Goal: Task Accomplishment & Management: Complete application form

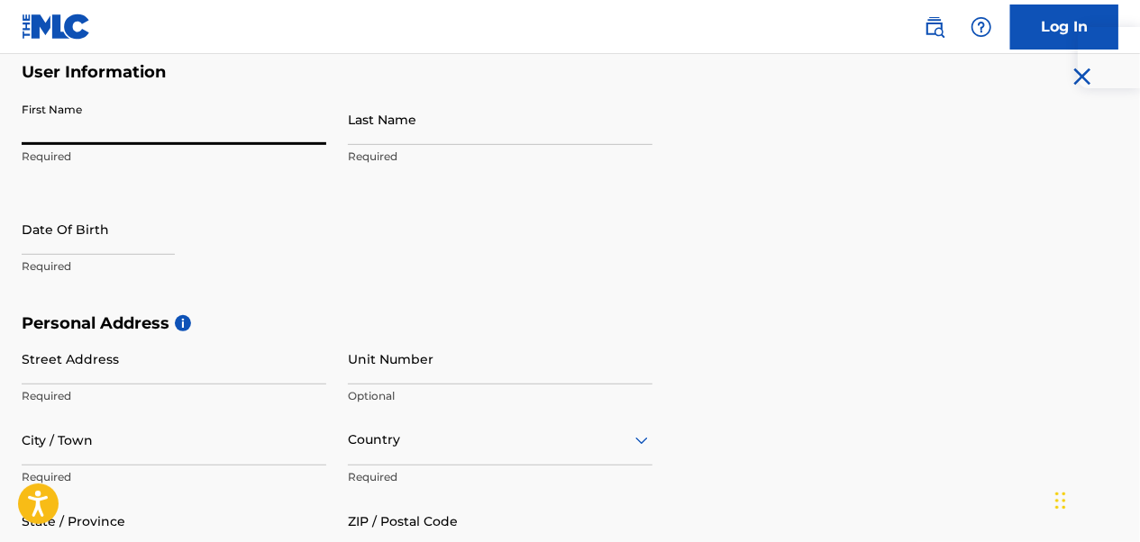
click at [74, 127] on input "First Name" at bounding box center [174, 119] width 305 height 51
type input "[PERSON_NAME]"
type input "[STREET_ADDRESS][PERSON_NAME]"
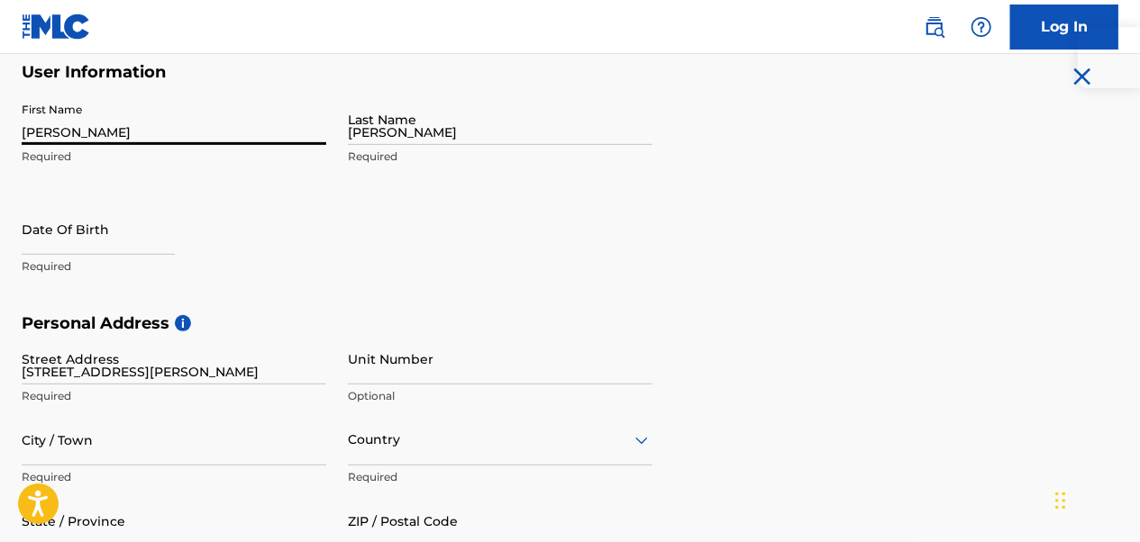
type input "paducah"
type input "[GEOGRAPHIC_DATA]"
type input "Ky"
type input "42003"
type input "1"
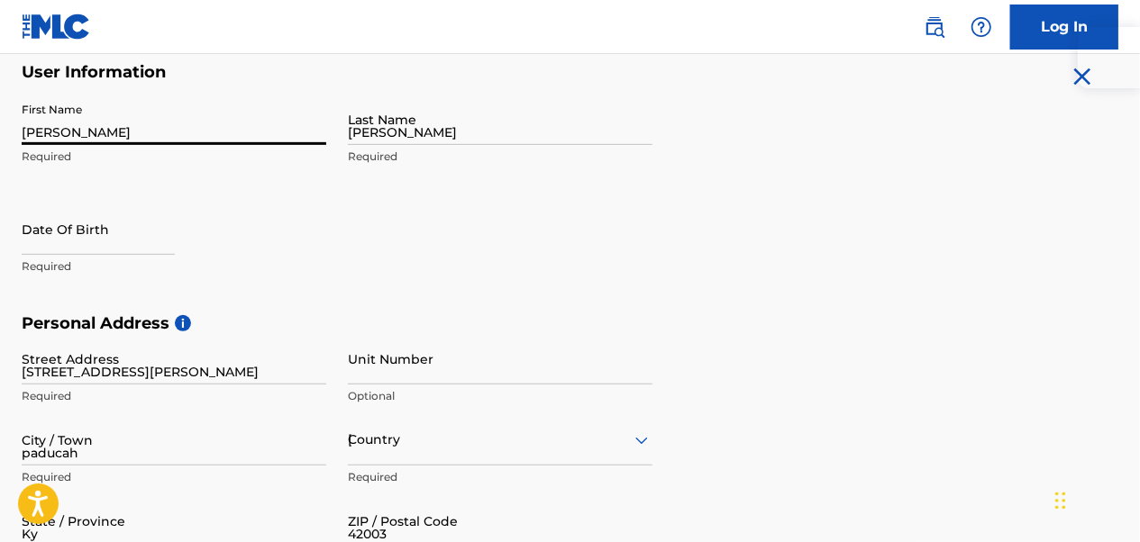
type input "270"
type input "2435958"
type input "[EMAIL_ADDRESS][DOMAIN_NAME]"
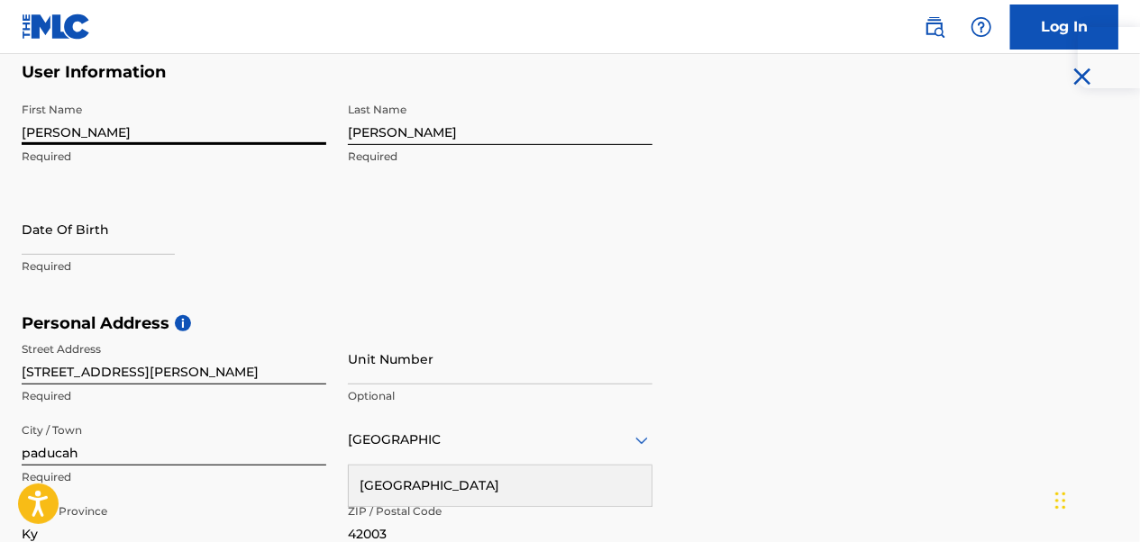
scroll to position [750, 0]
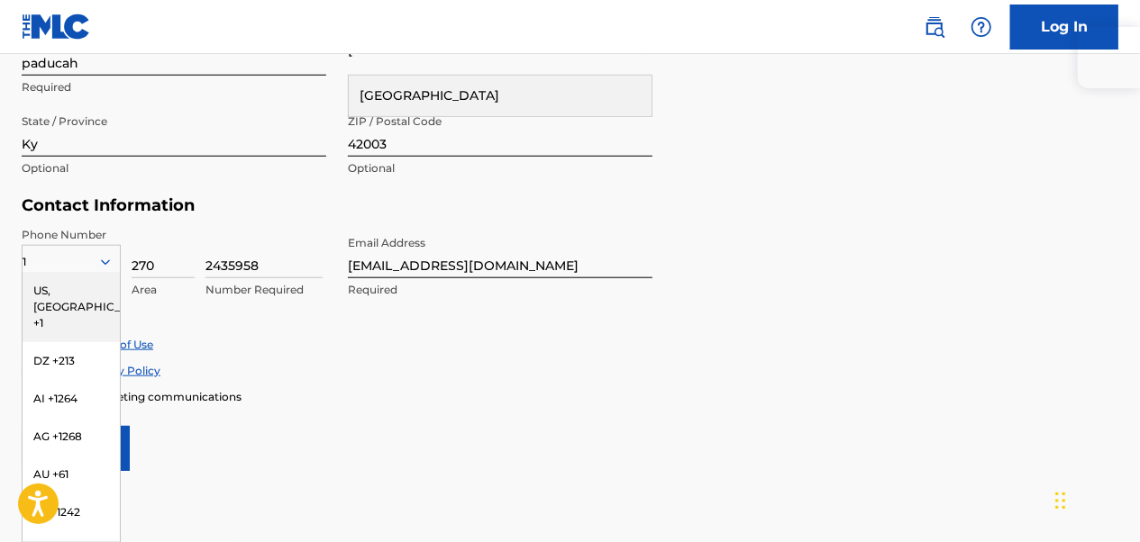
click at [932, 260] on form "User Information First Name [PERSON_NAME] Required Last Name [PERSON_NAME] Requ…" at bounding box center [570, 71] width 1096 height 799
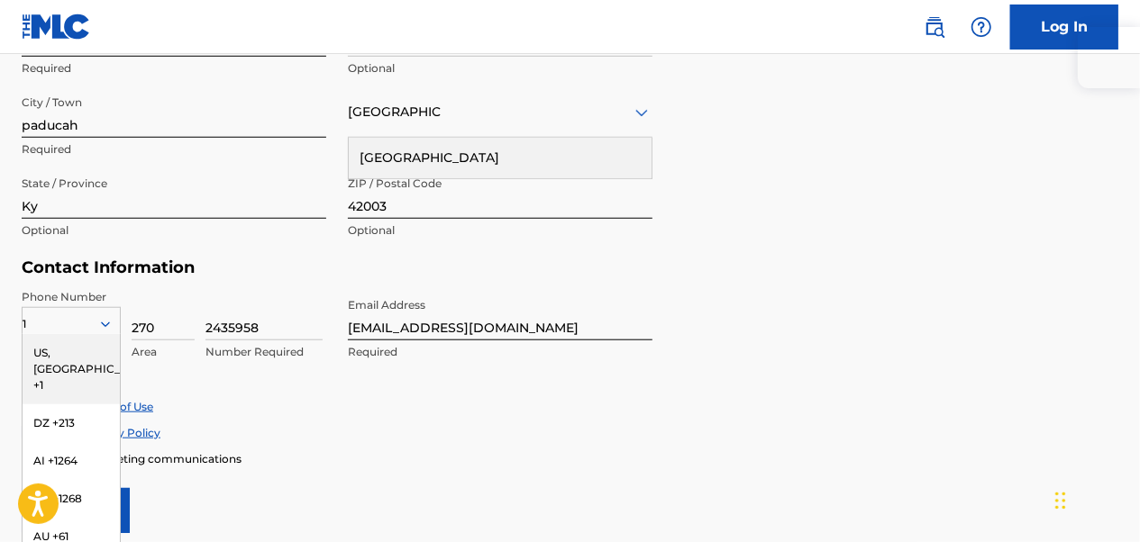
scroll to position [660, 0]
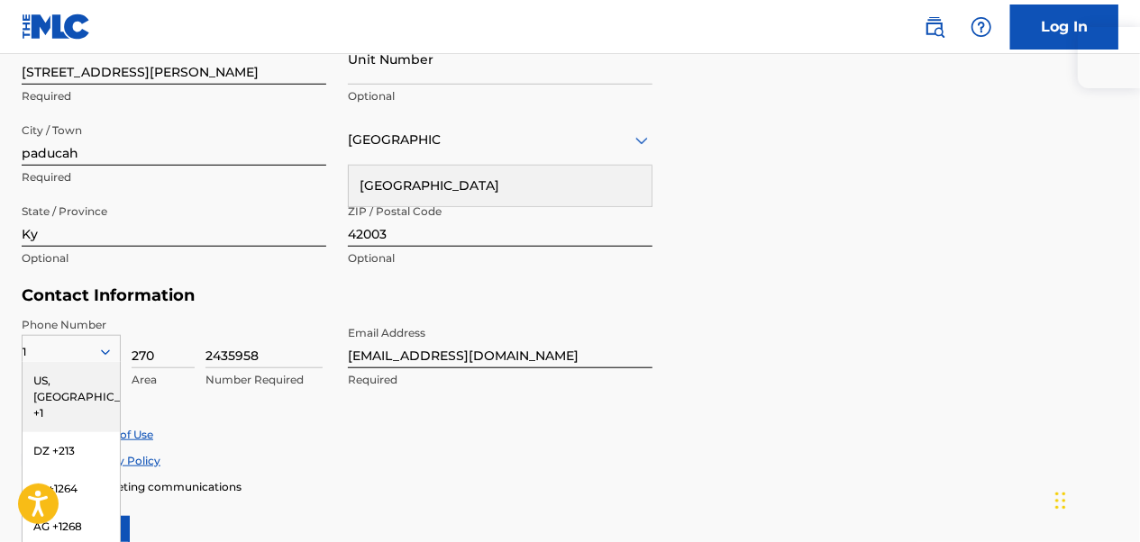
click at [83, 383] on div "US, [GEOGRAPHIC_DATA] +1" at bounding box center [71, 397] width 97 height 70
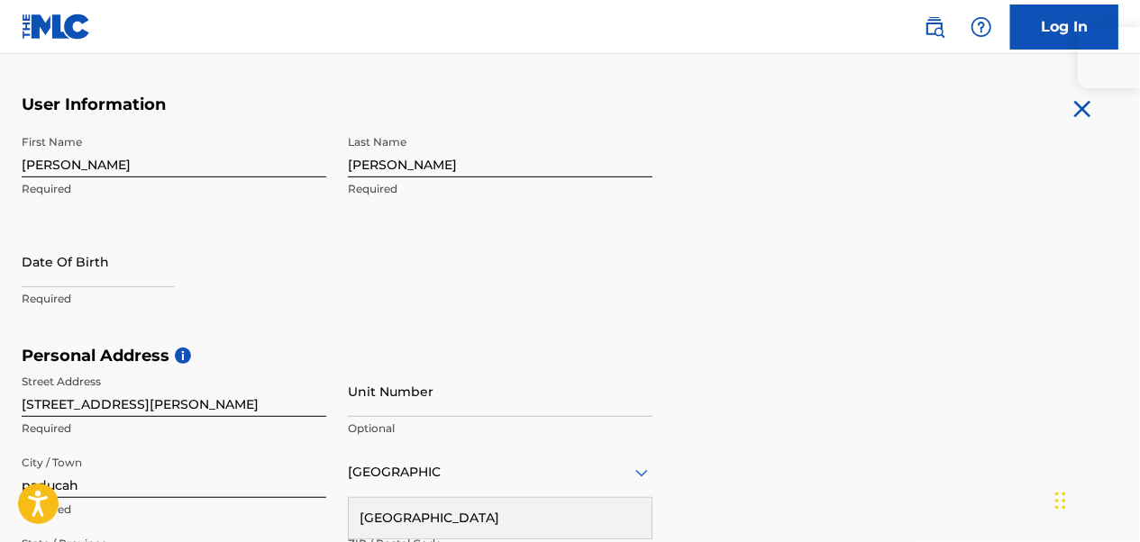
scroll to position [300, 0]
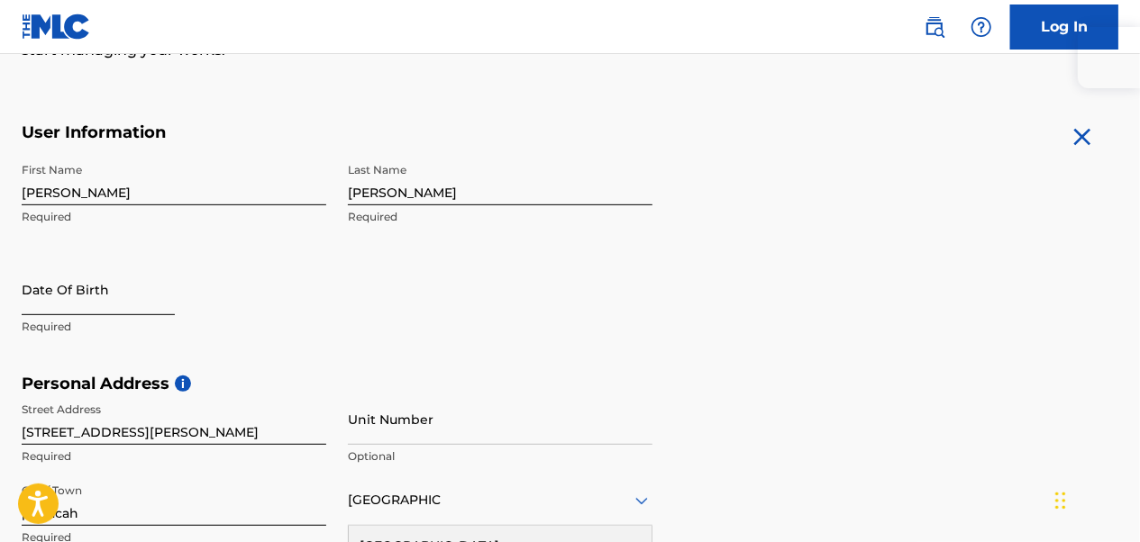
click at [59, 300] on input "text" at bounding box center [98, 289] width 153 height 51
select select "8"
select select "2025"
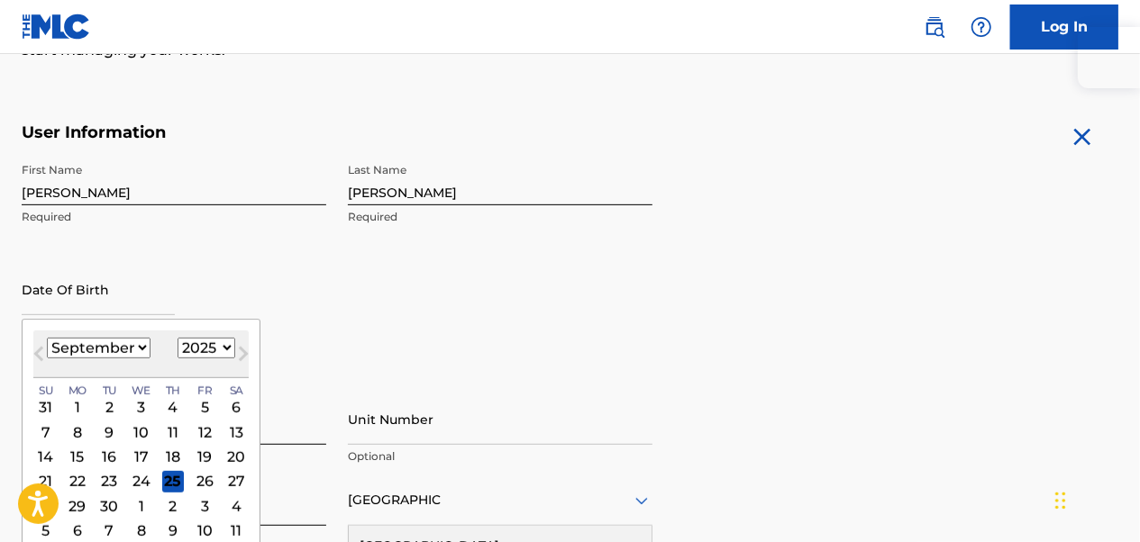
click at [139, 348] on select "January February March April May June July August September October November De…" at bounding box center [99, 348] width 104 height 21
select select "2"
click at [47, 338] on select "January February March April May June July August September October November De…" at bounding box center [99, 348] width 104 height 21
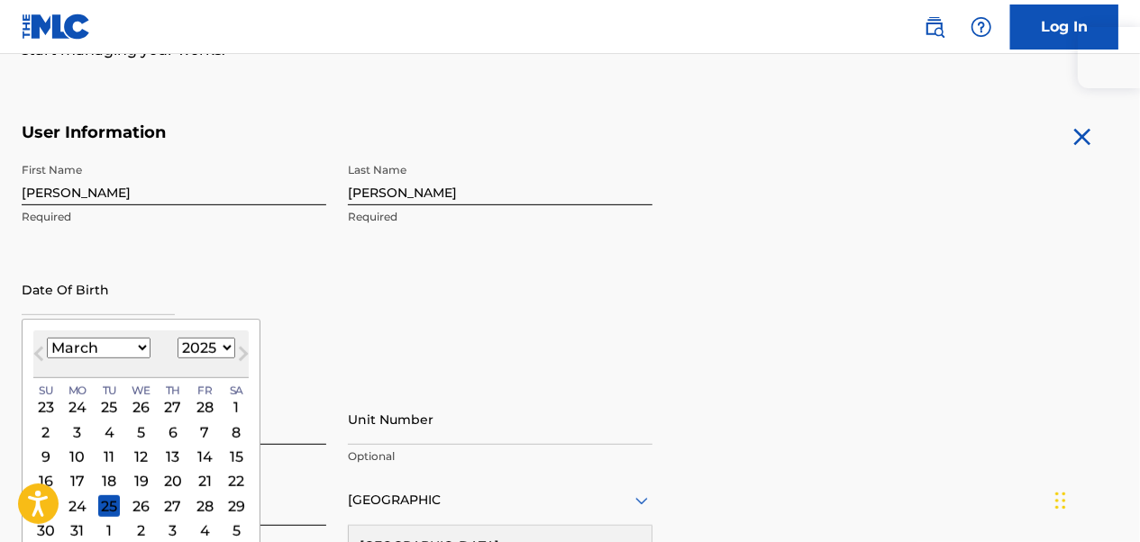
click at [216, 353] on select "1899 1900 1901 1902 1903 1904 1905 1906 1907 1908 1909 1910 1911 1912 1913 1914…" at bounding box center [206, 348] width 58 height 21
select select "1992"
click at [177, 338] on select "1899 1900 1901 1902 1903 1904 1905 1906 1907 1908 1909 1910 1911 1912 1913 1914…" at bounding box center [206, 348] width 58 height 21
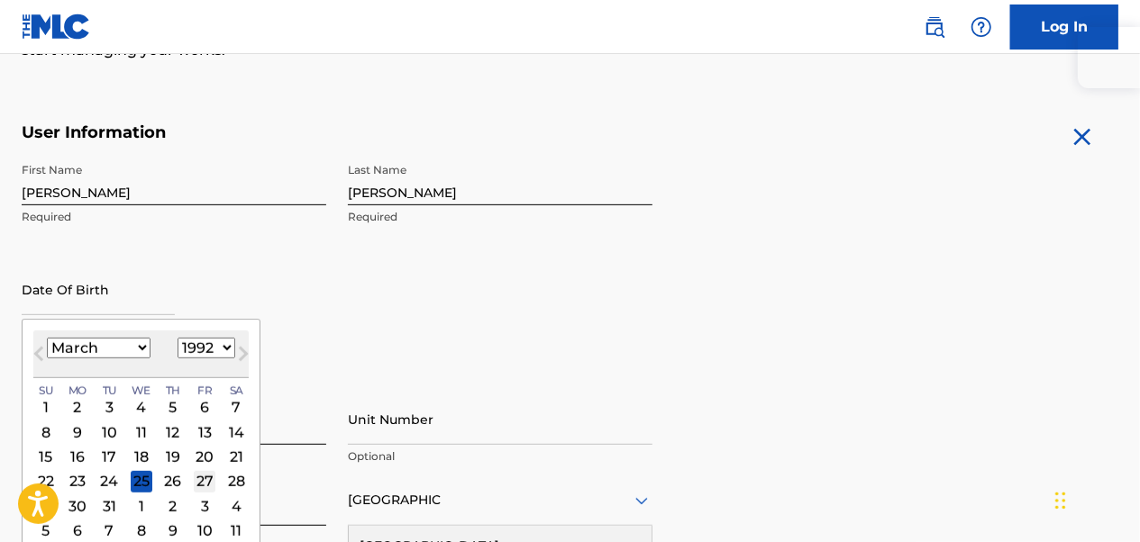
click at [205, 482] on div "27" at bounding box center [205, 481] width 22 height 22
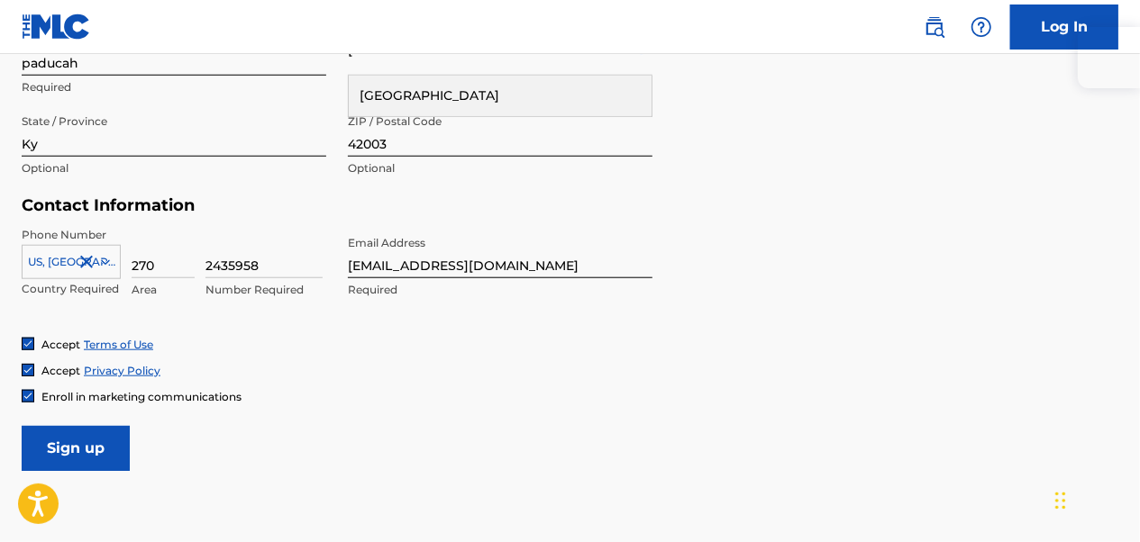
scroll to position [841, 0]
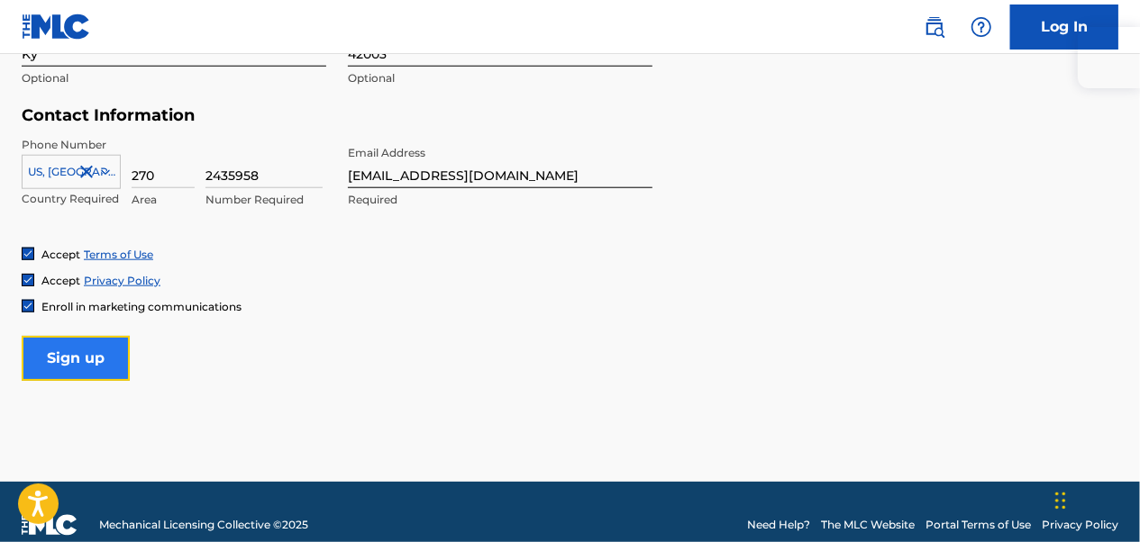
click at [108, 364] on input "Sign up" at bounding box center [76, 358] width 108 height 45
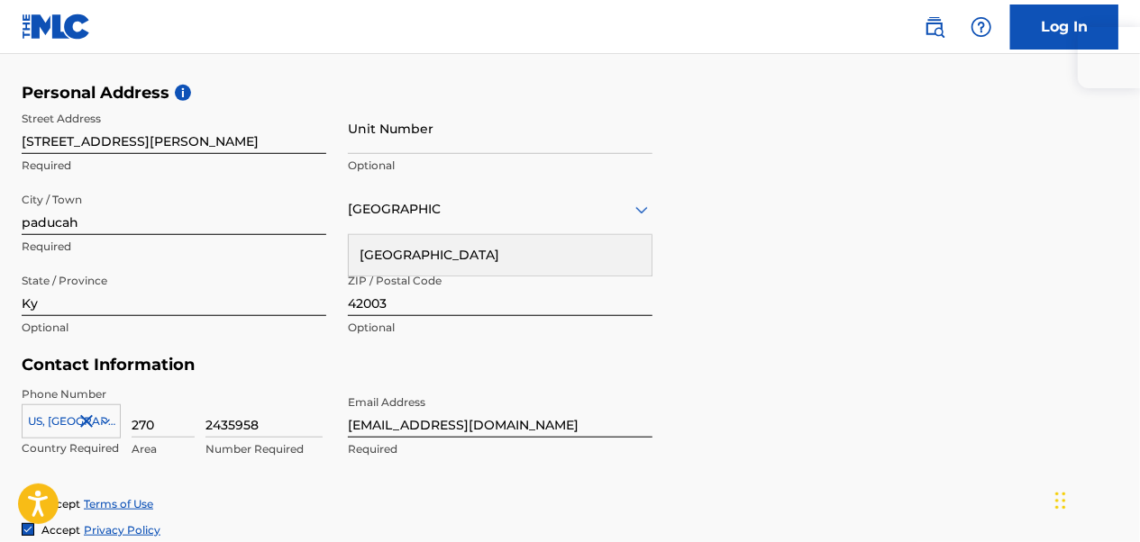
scroll to position [619, 0]
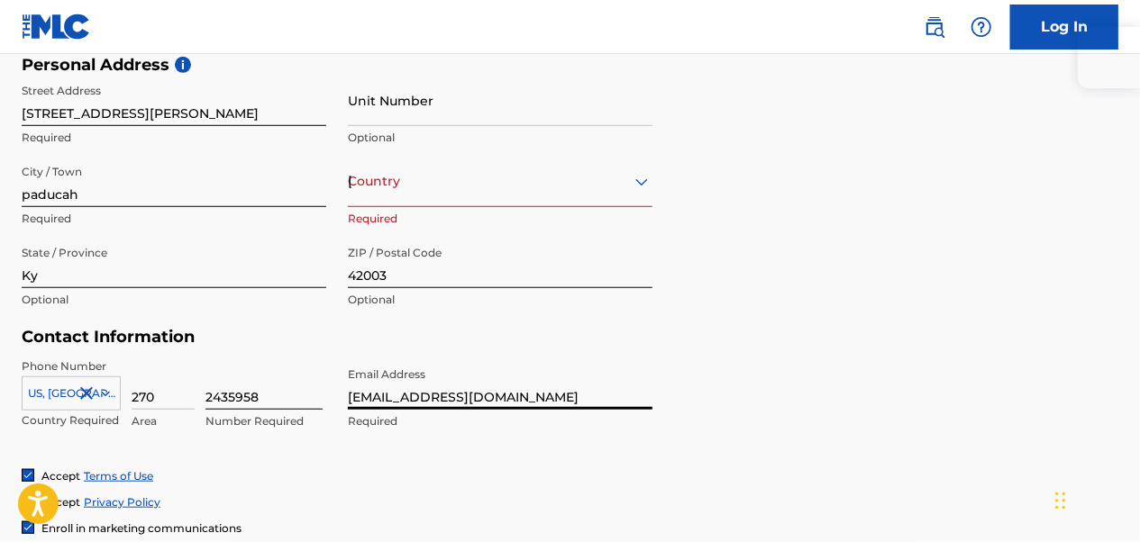
drag, startPoint x: 579, startPoint y: 386, endPoint x: 294, endPoint y: 400, distance: 285.9
click at [297, 401] on div "Phone Number [GEOGRAPHIC_DATA], [GEOGRAPHIC_DATA] +1 Country Required 270 Area …" at bounding box center [337, 414] width 631 height 110
click at [560, 392] on input "[EMAIL_ADDRESS][DOMAIN_NAME]" at bounding box center [500, 384] width 305 height 51
drag, startPoint x: 559, startPoint y: 395, endPoint x: 223, endPoint y: 416, distance: 335.8
click at [223, 416] on div "Phone Number [GEOGRAPHIC_DATA], [GEOGRAPHIC_DATA] +1 Country Required 270 Area …" at bounding box center [337, 414] width 631 height 110
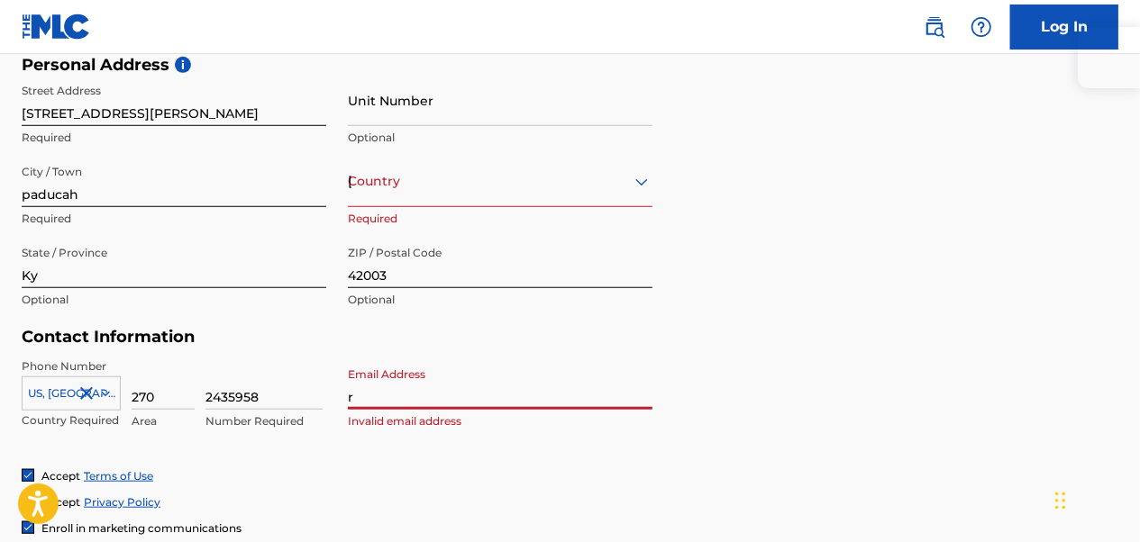
type input "[EMAIL_ADDRESS][DOMAIN_NAME]"
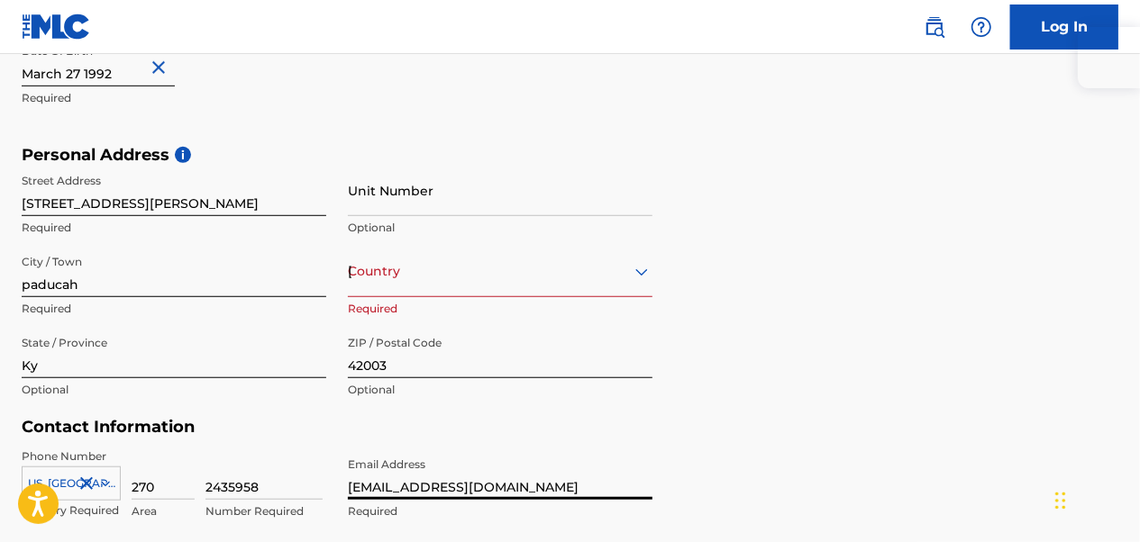
click at [483, 276] on div "Country [GEOGRAPHIC_DATA]" at bounding box center [500, 271] width 305 height 51
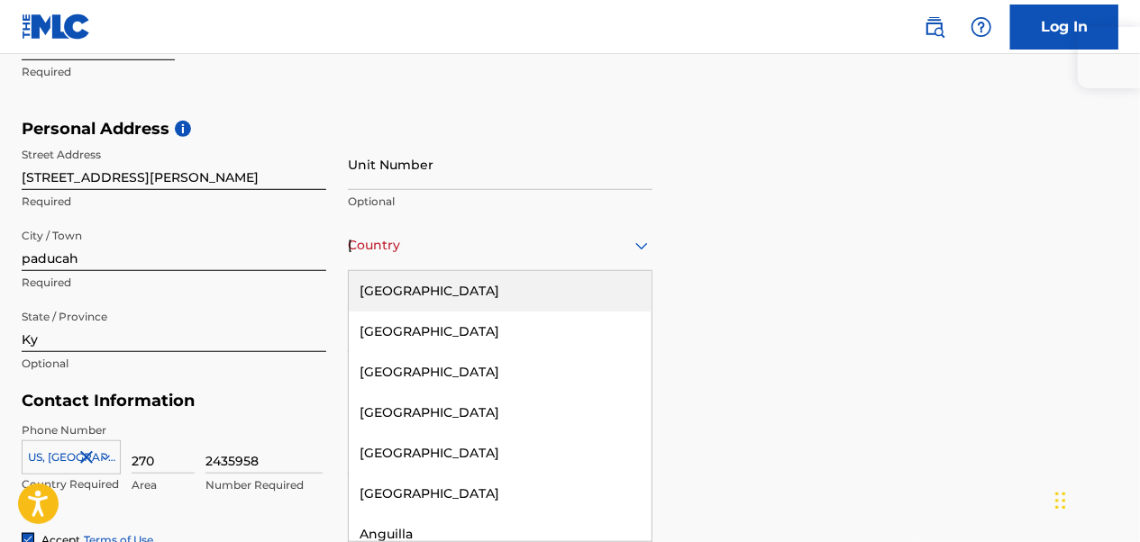
click at [483, 286] on div "[GEOGRAPHIC_DATA]" at bounding box center [500, 291] width 303 height 41
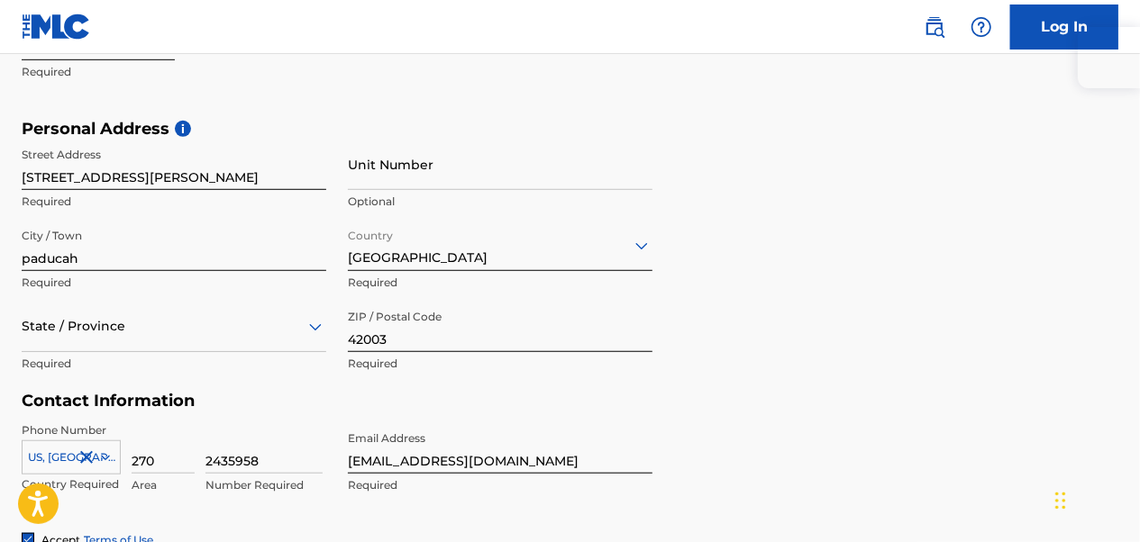
click at [284, 325] on div "State / Province" at bounding box center [174, 326] width 305 height 51
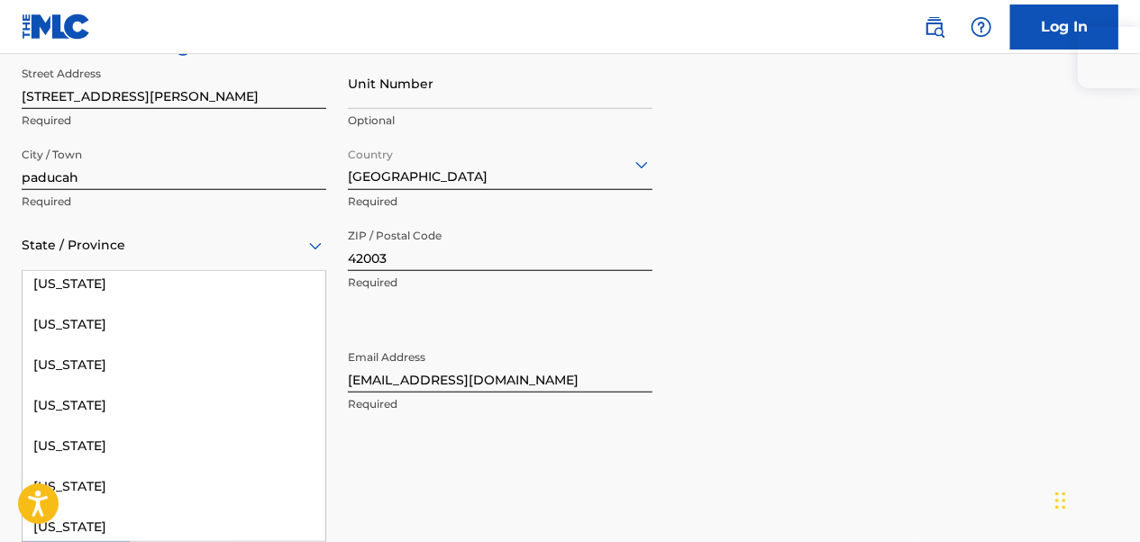
scroll to position [721, 0]
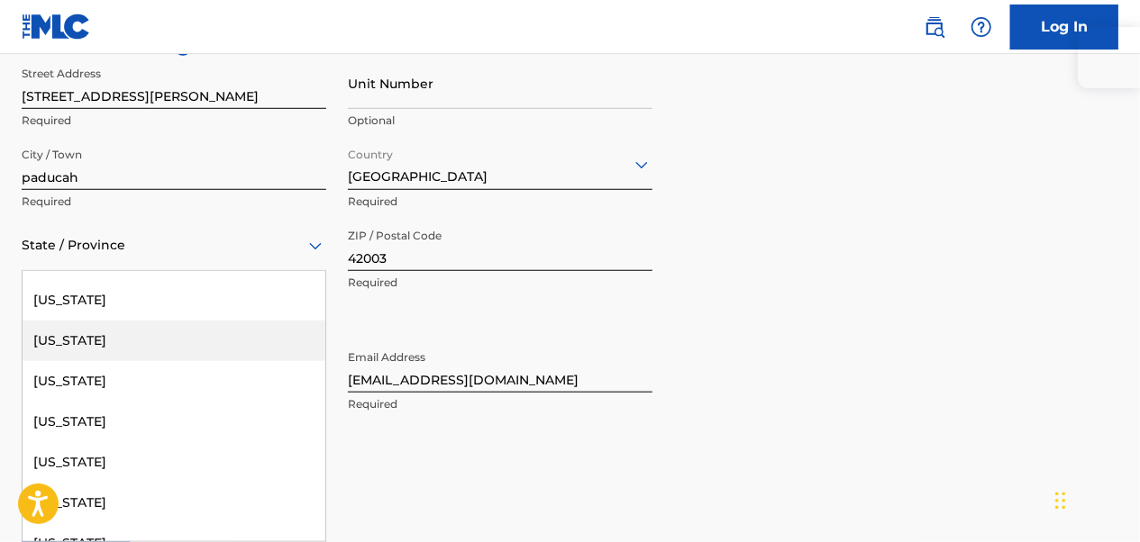
click at [132, 347] on div "[US_STATE]" at bounding box center [174, 341] width 303 height 41
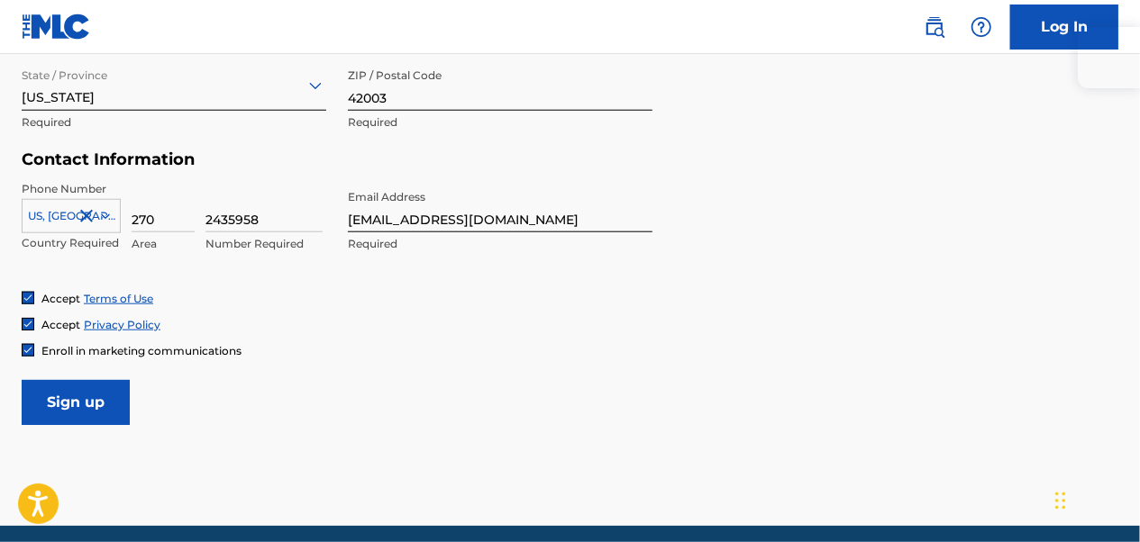
scroll to position [866, 0]
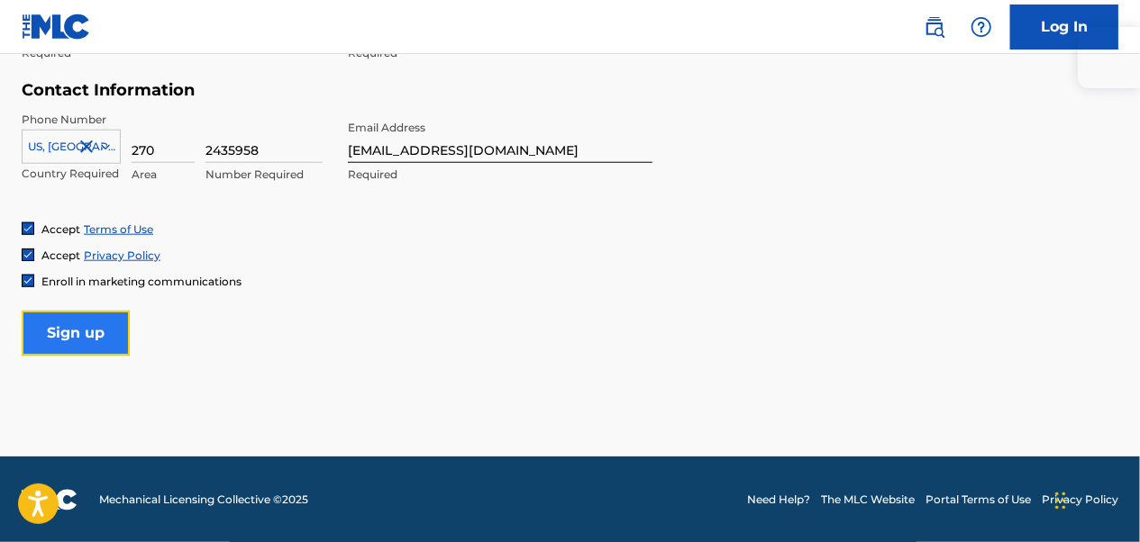
click at [82, 334] on input "Sign up" at bounding box center [76, 333] width 108 height 45
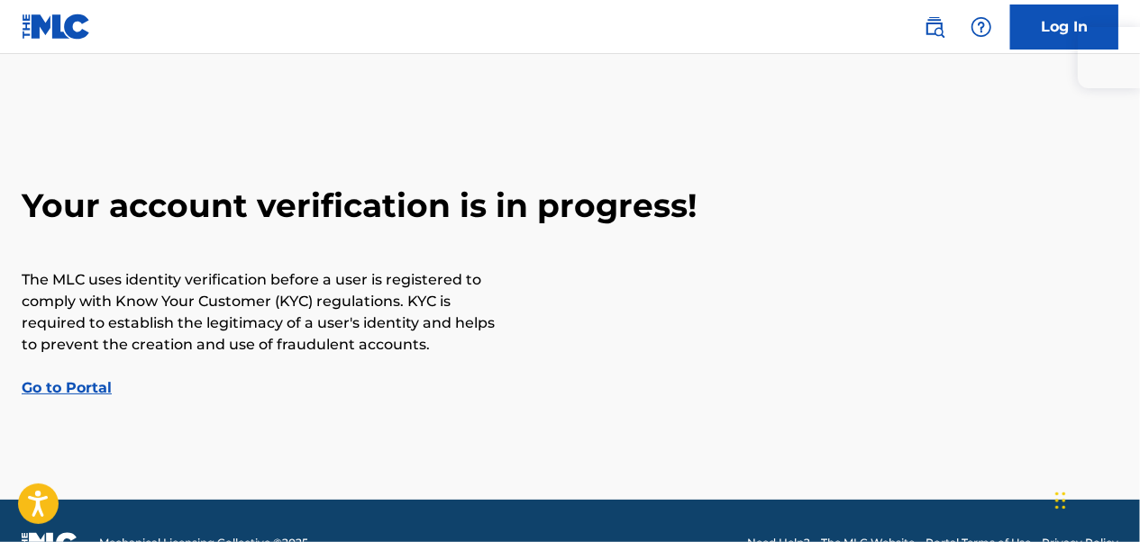
click at [68, 381] on link "Go to Portal" at bounding box center [67, 387] width 90 height 17
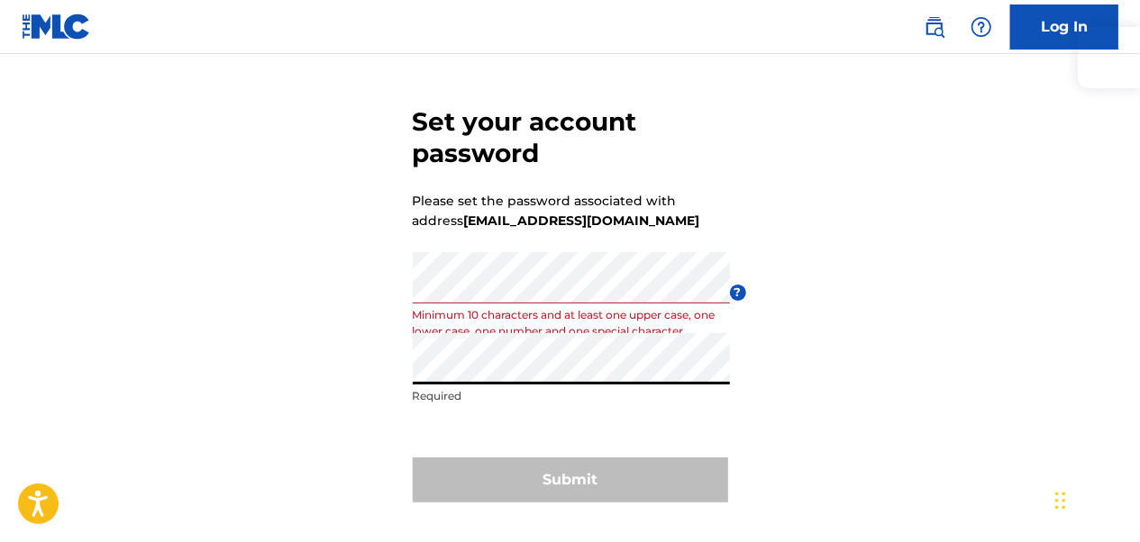
scroll to position [90, 0]
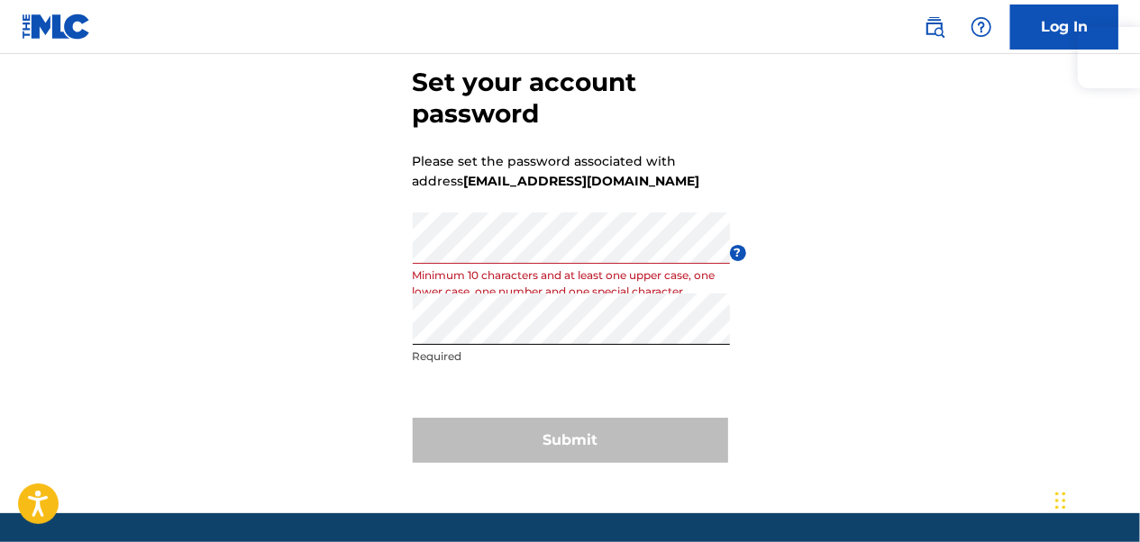
click at [568, 450] on div "Submit" at bounding box center [570, 440] width 315 height 45
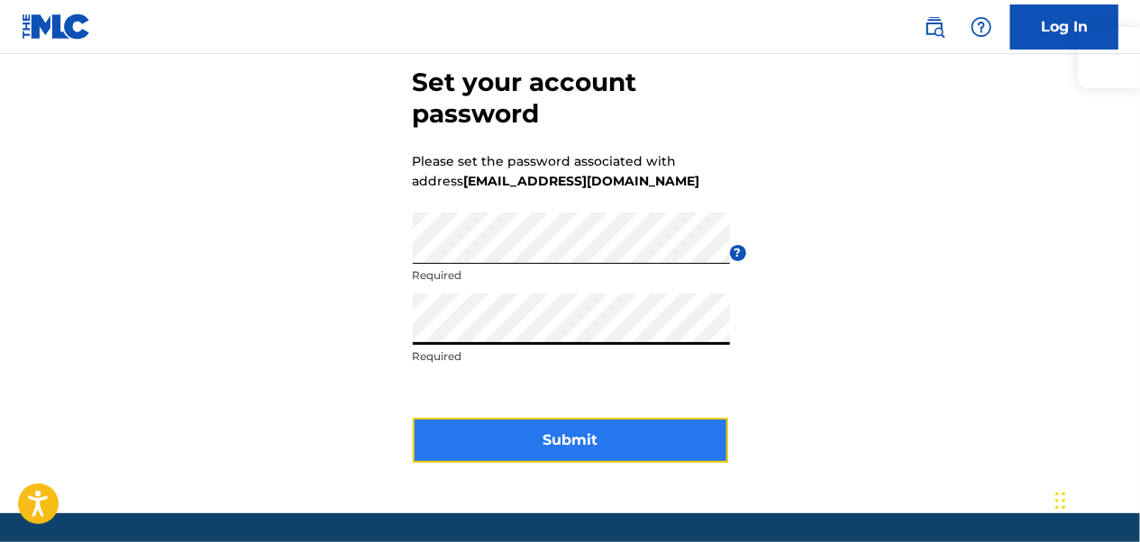
click at [619, 447] on button "Submit" at bounding box center [570, 440] width 315 height 45
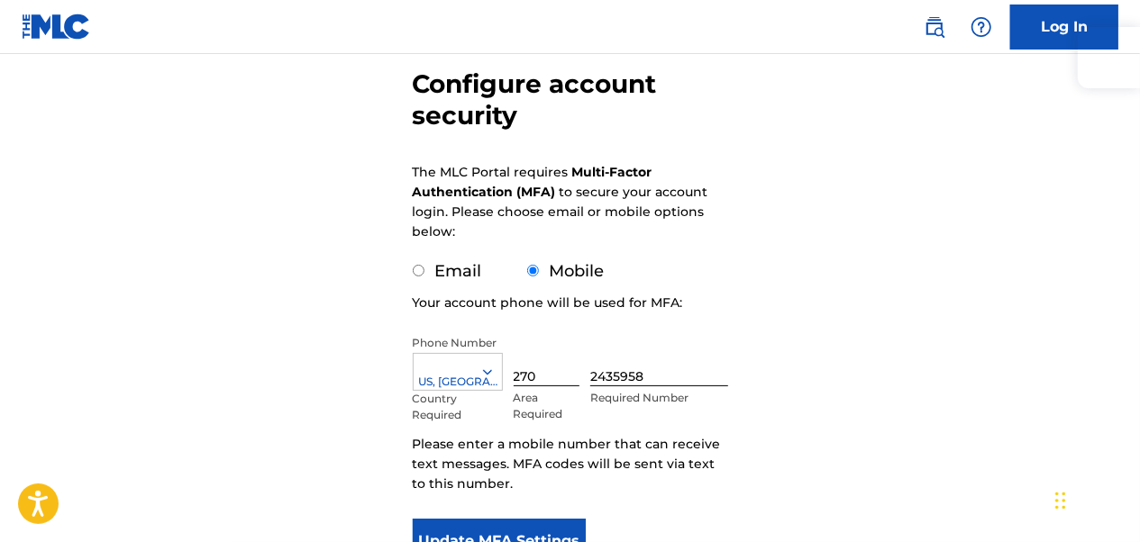
scroll to position [180, 0]
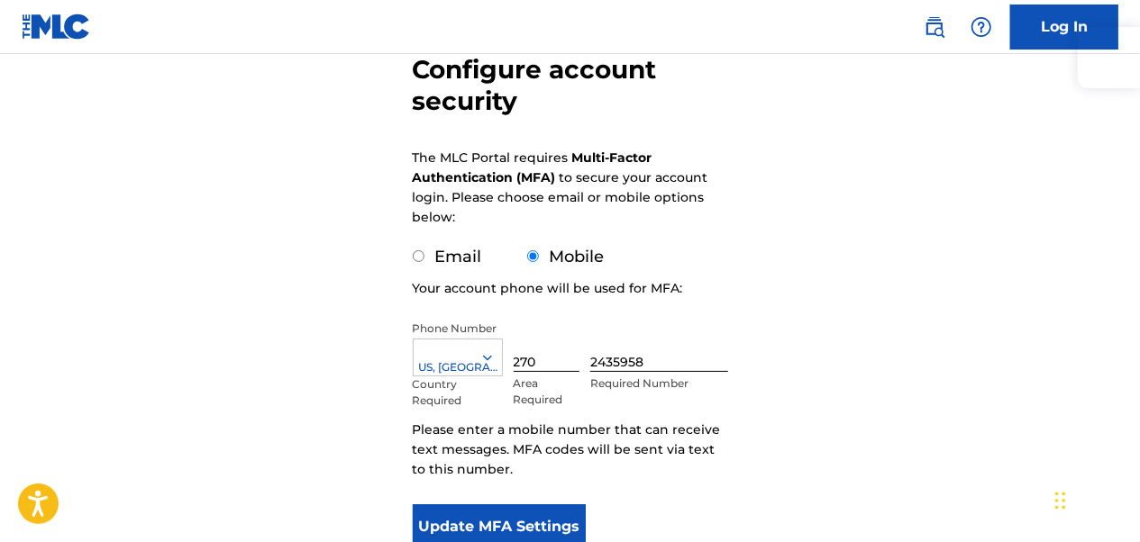
click at [422, 254] on input "Email" at bounding box center [419, 256] width 12 height 12
radio input "true"
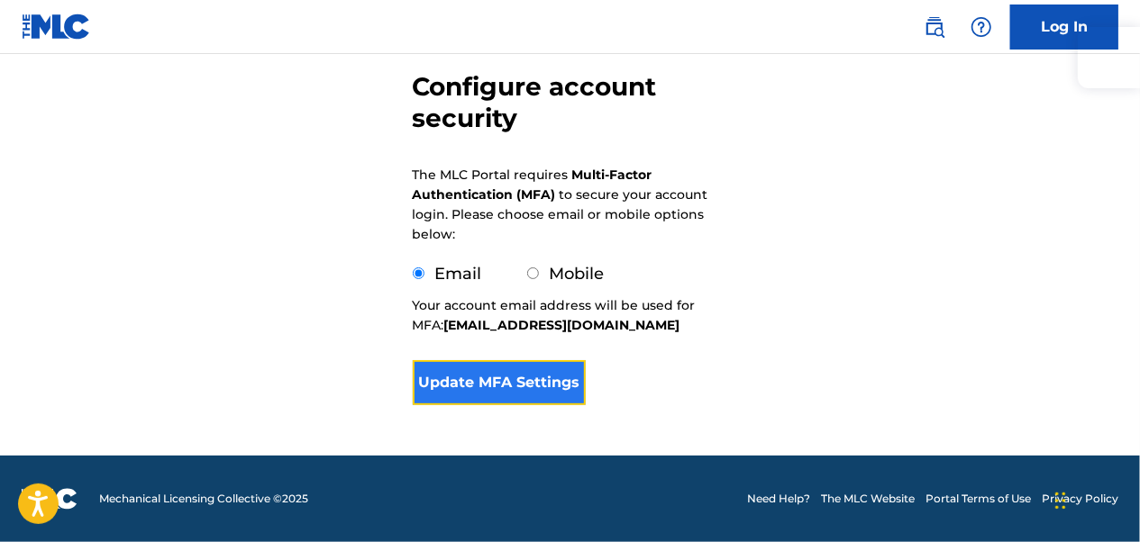
click at [521, 369] on button "Update MFA Settings" at bounding box center [500, 382] width 174 height 45
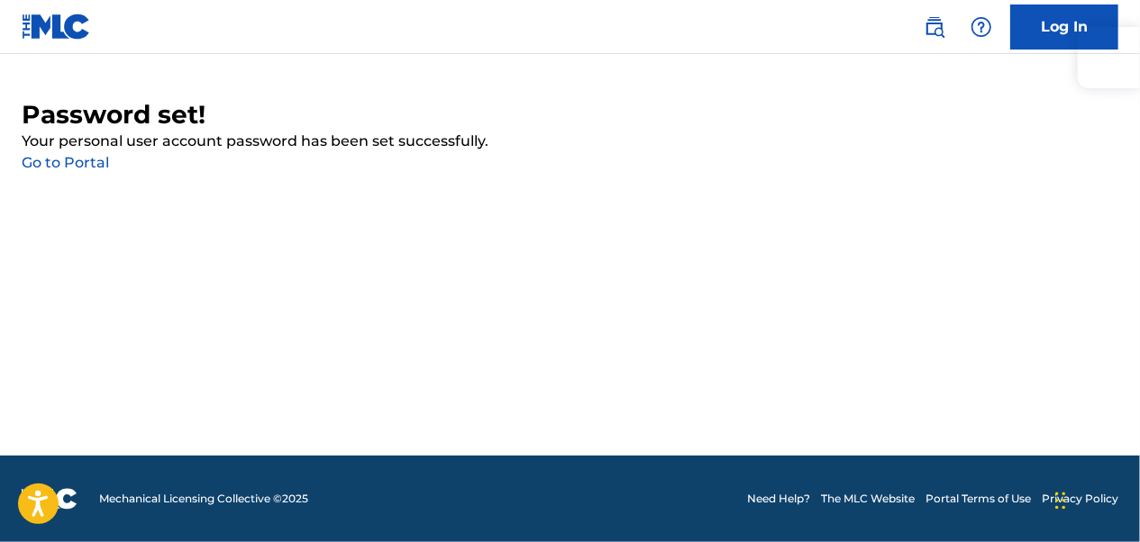
click at [81, 160] on link "Go to Portal" at bounding box center [65, 162] width 87 height 17
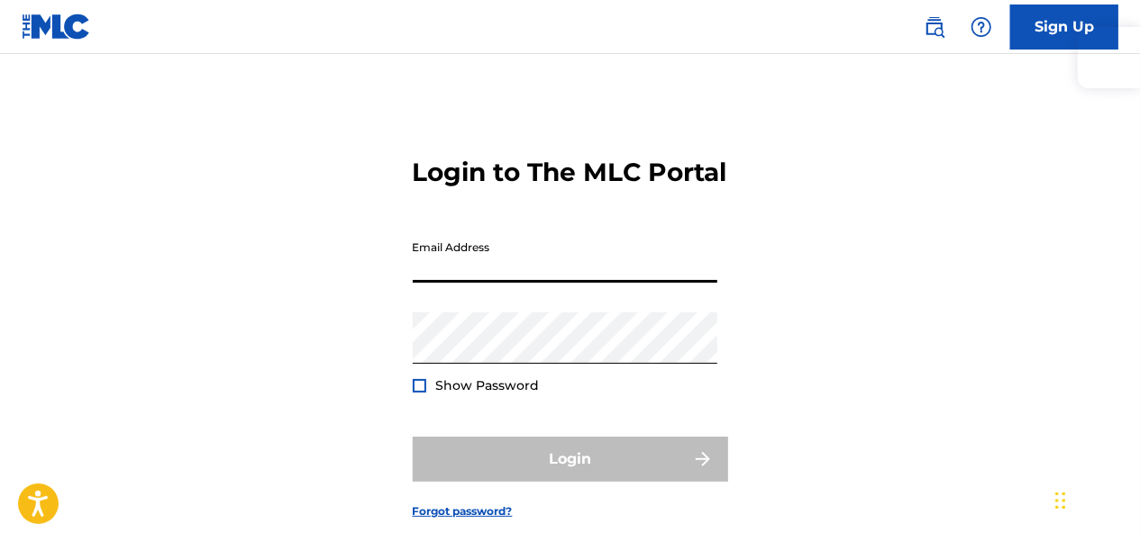
click at [483, 283] on input "Email Address" at bounding box center [565, 257] width 305 height 51
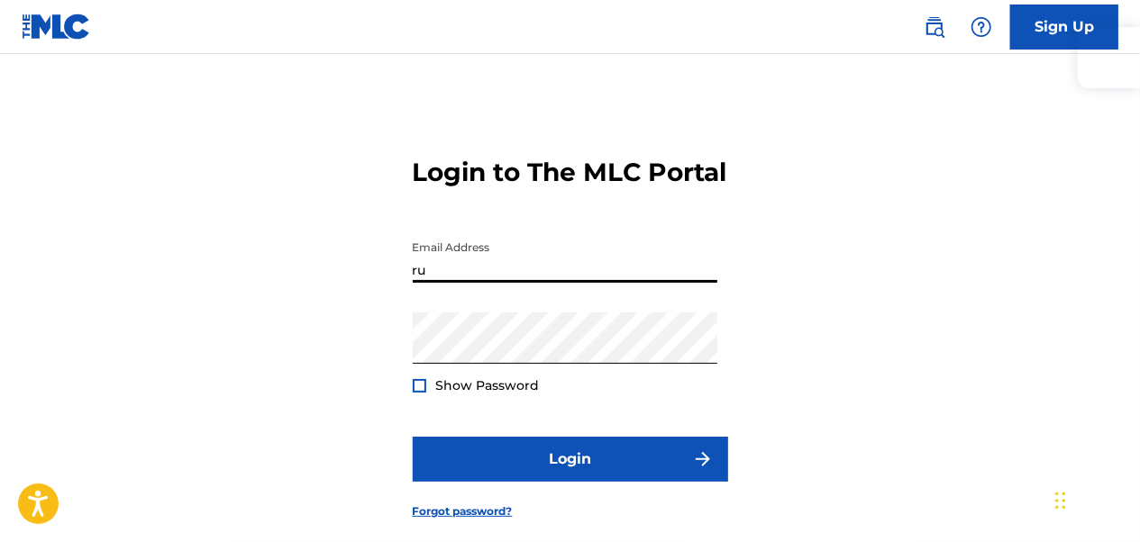
type input "[EMAIL_ADDRESS][DOMAIN_NAME]"
click at [421, 393] on div at bounding box center [420, 386] width 14 height 14
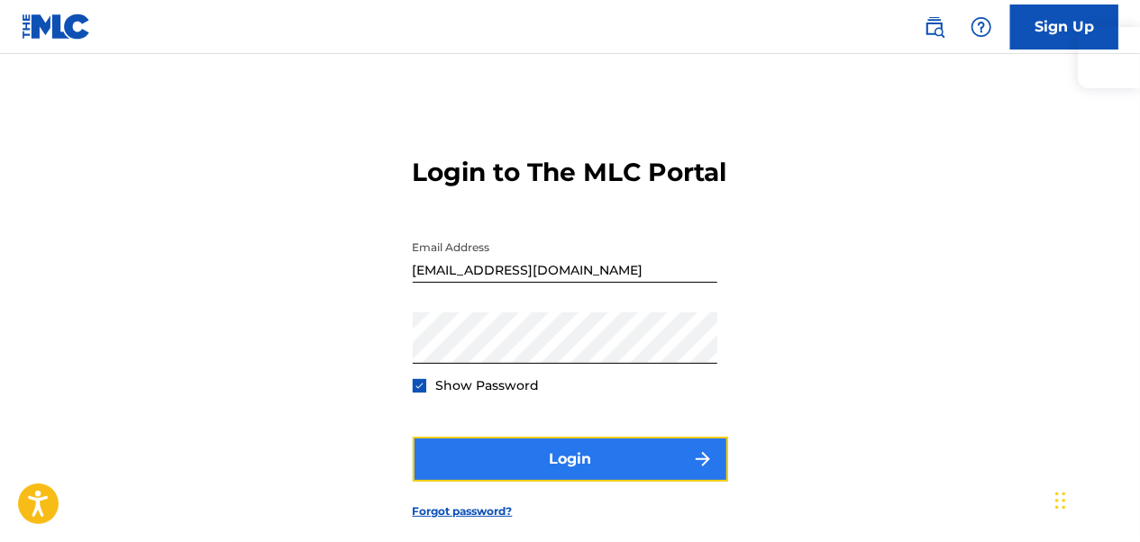
click at [608, 482] on button "Login" at bounding box center [570, 459] width 315 height 45
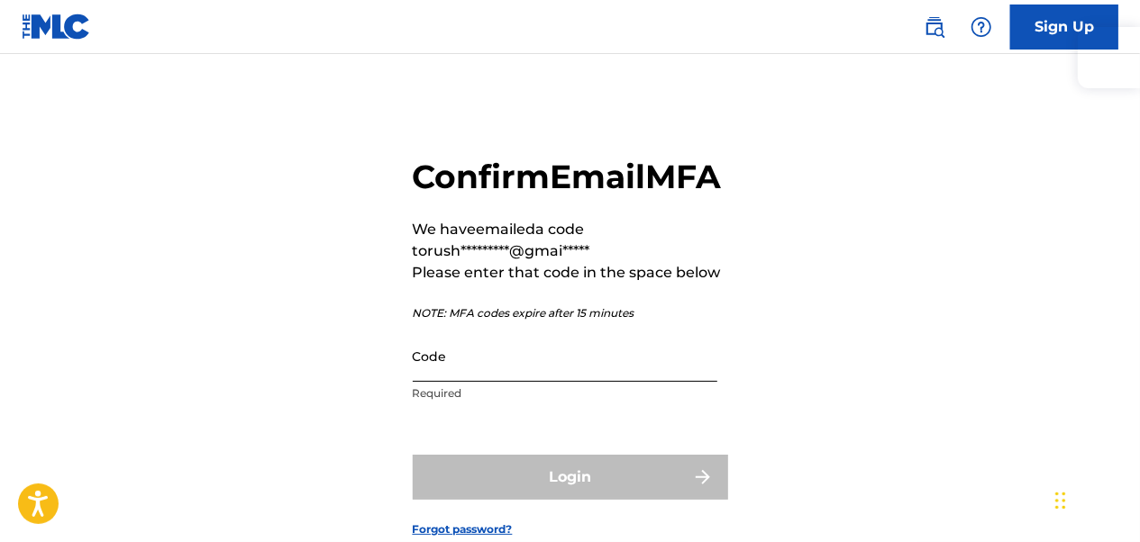
click at [534, 382] on input "Code" at bounding box center [565, 356] width 305 height 51
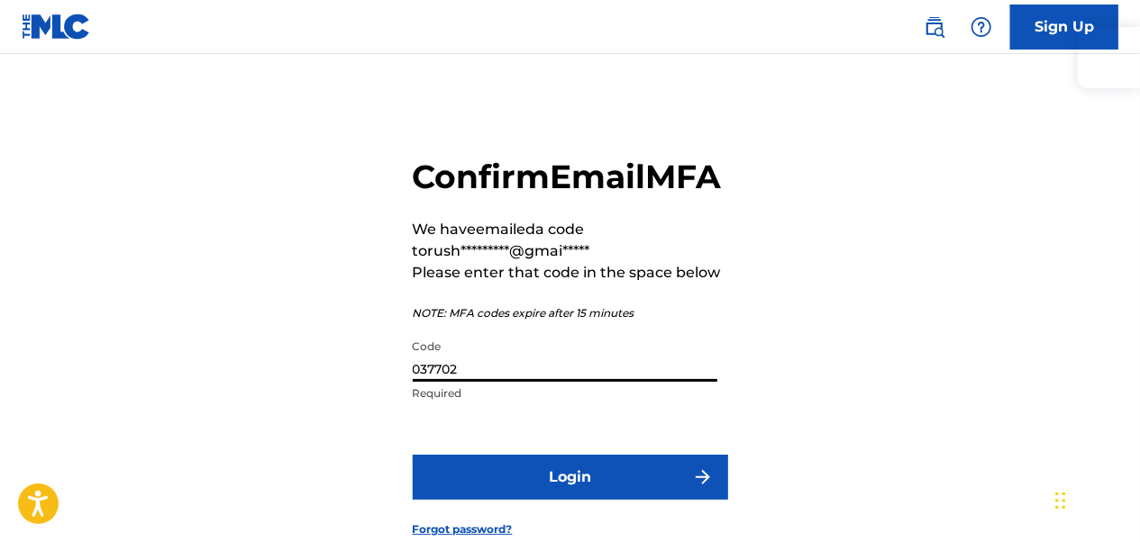
type input "037702"
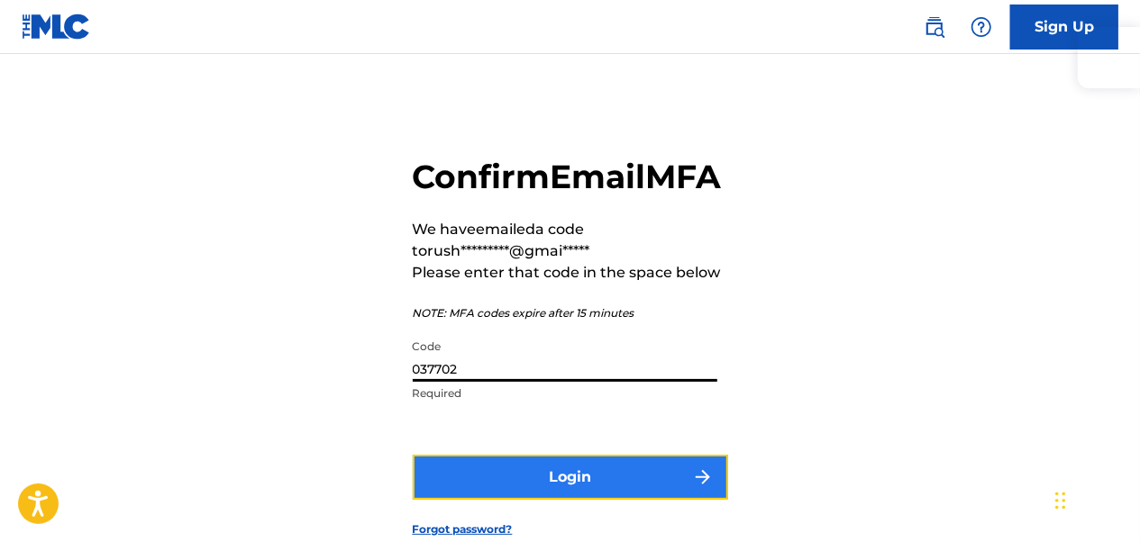
click at [551, 500] on button "Login" at bounding box center [570, 477] width 315 height 45
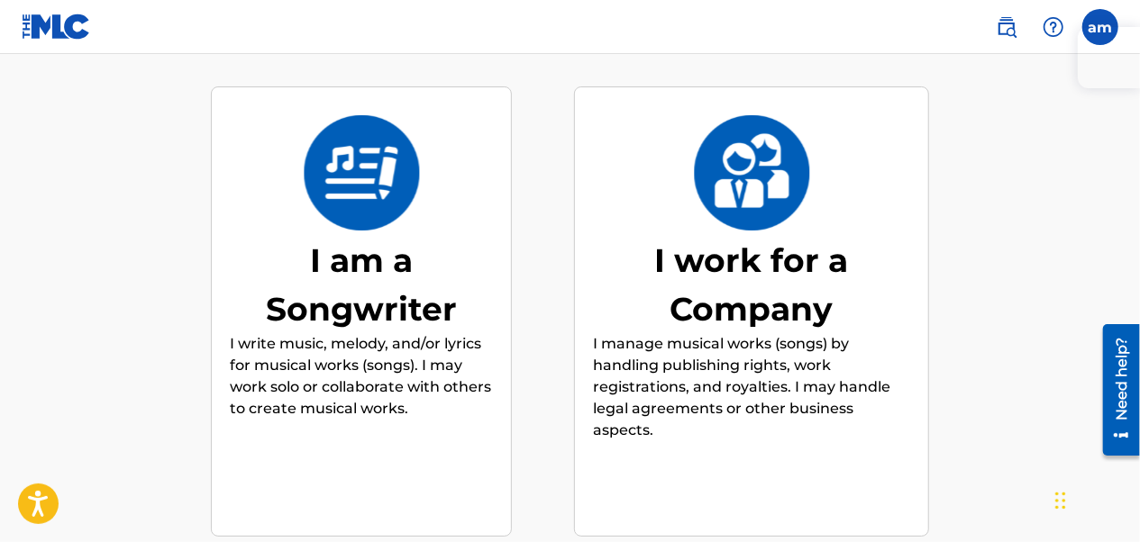
scroll to position [171, 0]
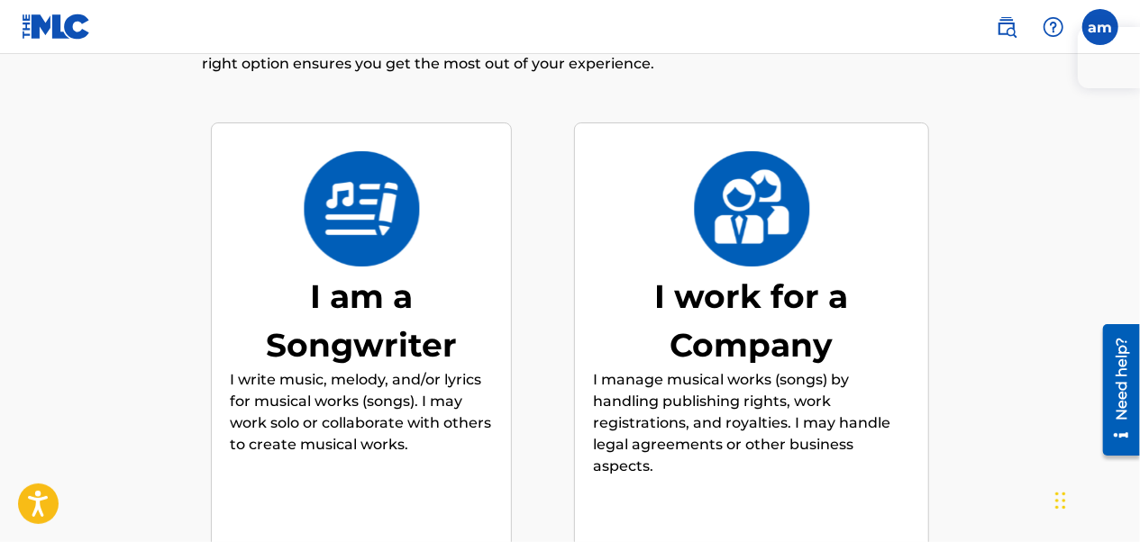
click at [350, 328] on div "I am a Songwriter" at bounding box center [361, 320] width 263 height 97
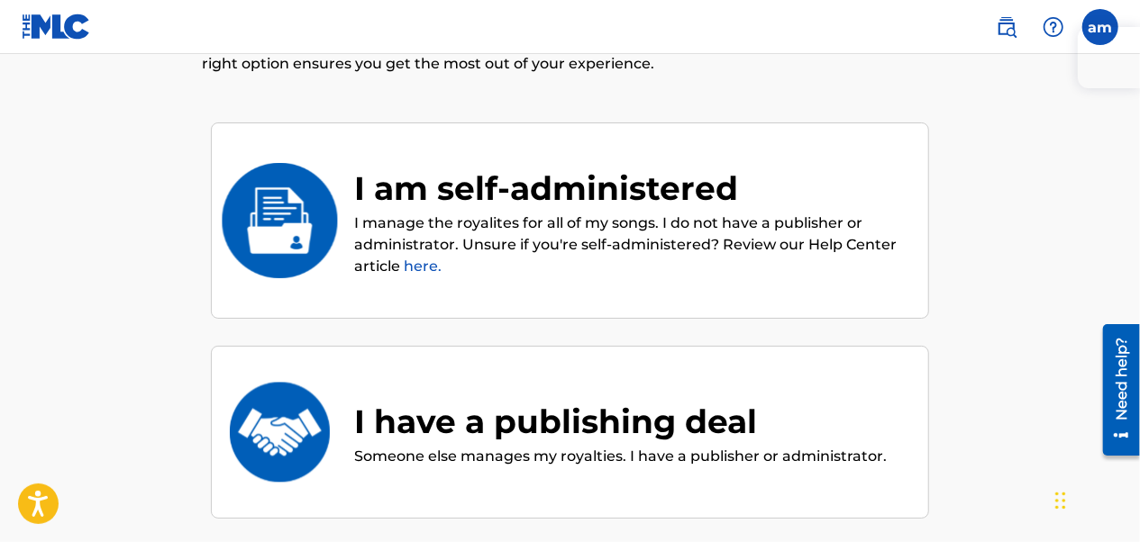
click at [559, 197] on div "I am self-administered" at bounding box center [632, 188] width 556 height 49
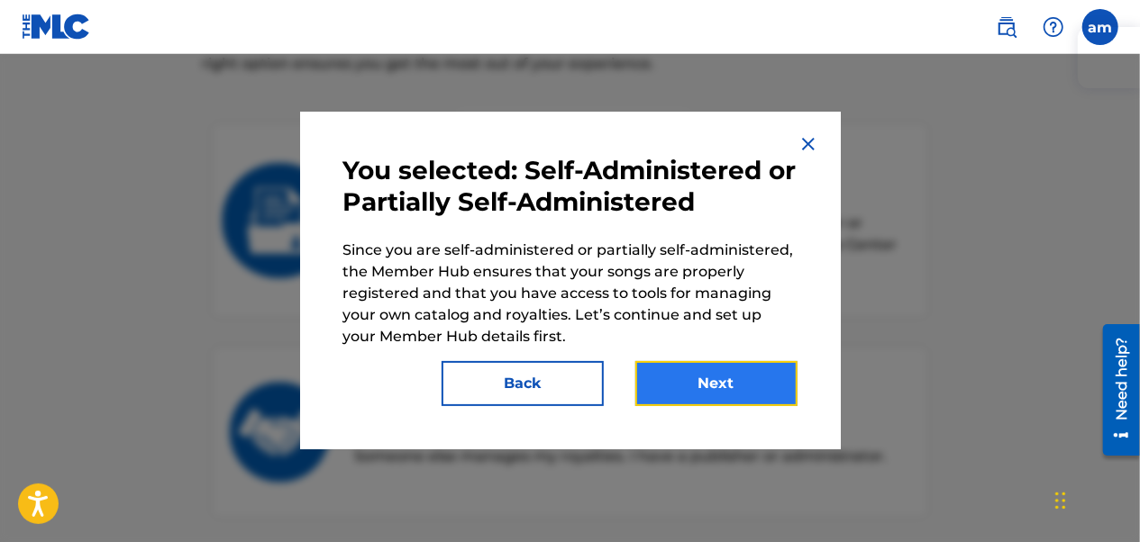
click at [699, 377] on button "Next" at bounding box center [716, 383] width 162 height 45
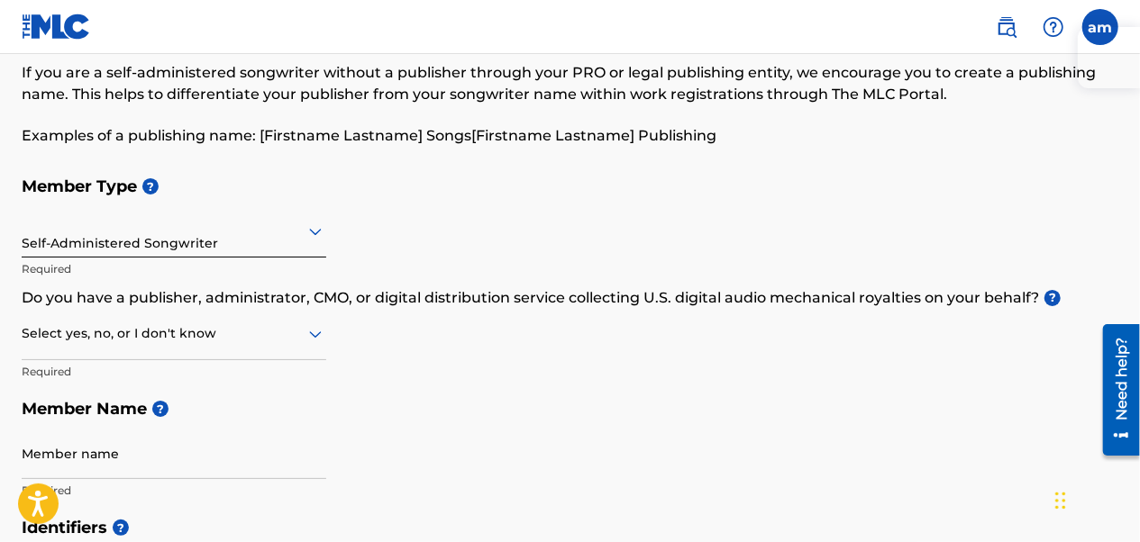
scroll to position [180, 0]
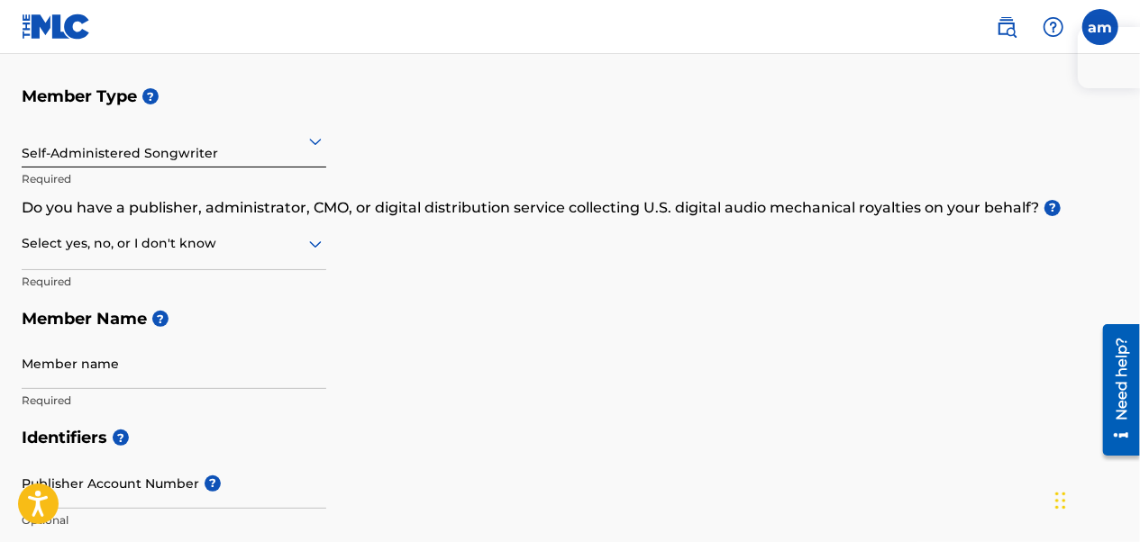
click at [330, 247] on div "Member Type ? Self-Administered Songwriter Required Do you have a publisher, ad…" at bounding box center [570, 247] width 1096 height 341
click at [309, 253] on icon at bounding box center [316, 244] width 22 height 22
click at [462, 259] on div "Member Type ? Self-Administered Songwriter Required Do you have a publisher, ad…" at bounding box center [570, 247] width 1096 height 341
click at [214, 243] on div at bounding box center [174, 243] width 305 height 23
click at [146, 364] on div "I don't know" at bounding box center [174, 371] width 303 height 41
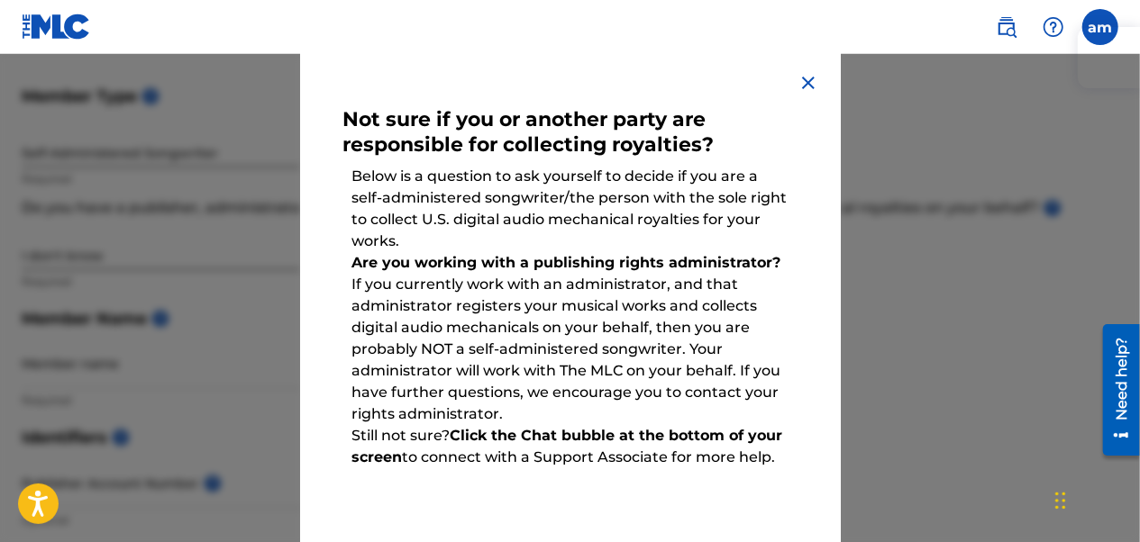
scroll to position [0, 0]
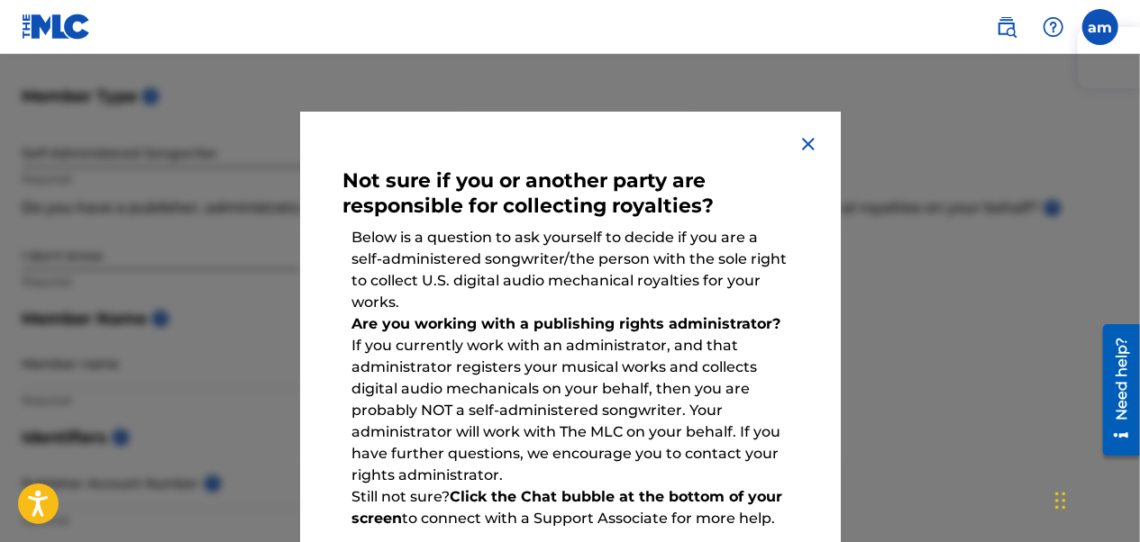
click at [797, 140] on img at bounding box center [808, 144] width 22 height 22
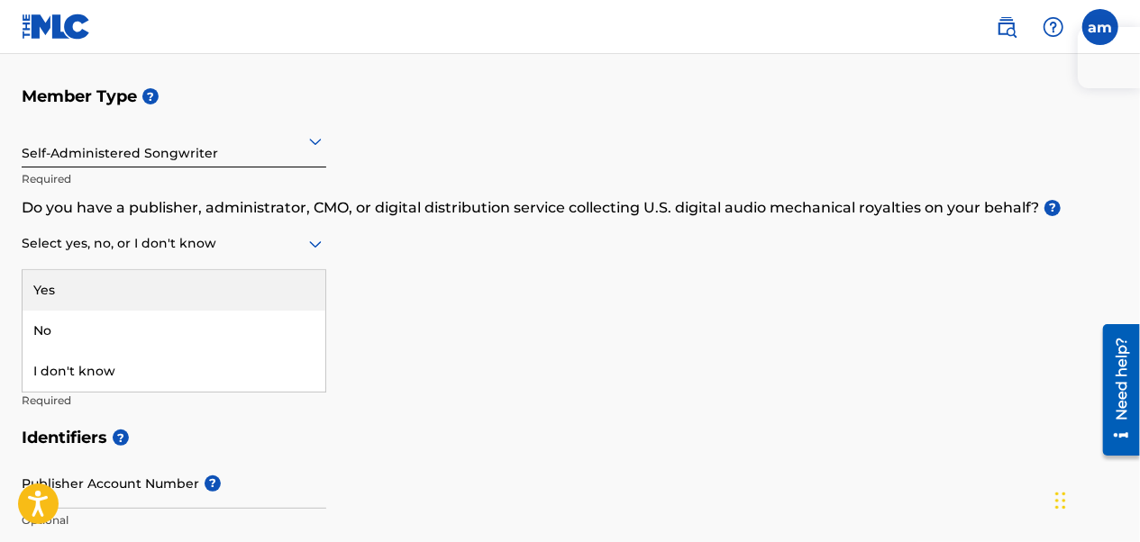
click at [212, 247] on div at bounding box center [174, 243] width 305 height 23
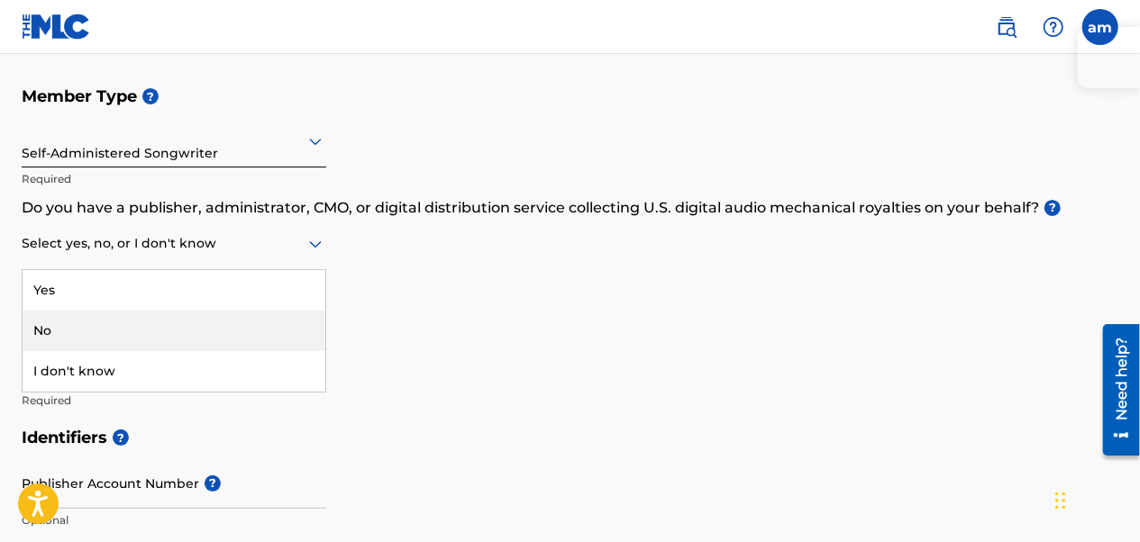
click at [114, 324] on div "No" at bounding box center [174, 331] width 303 height 41
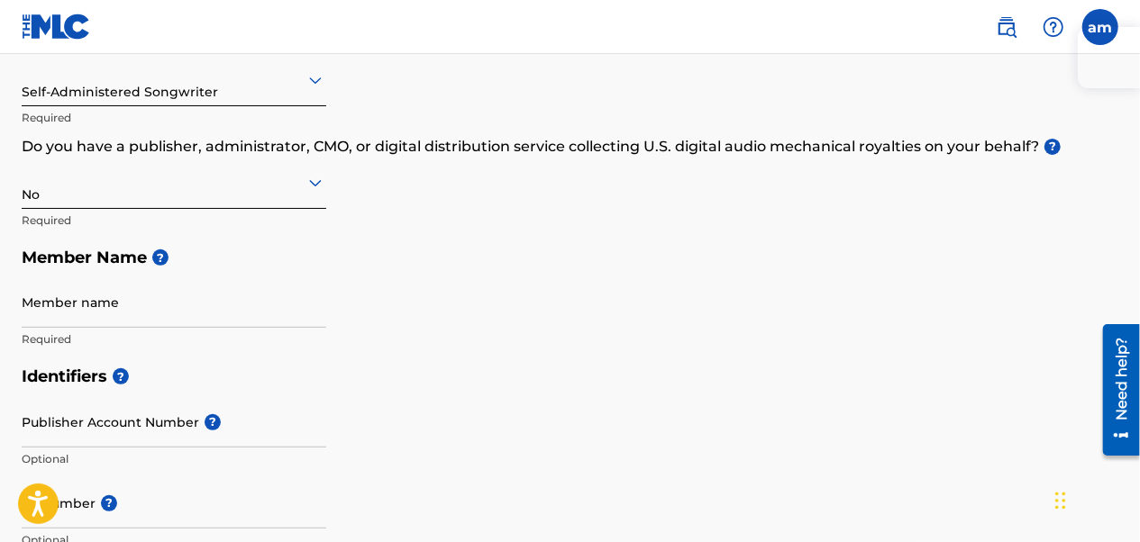
scroll to position [270, 0]
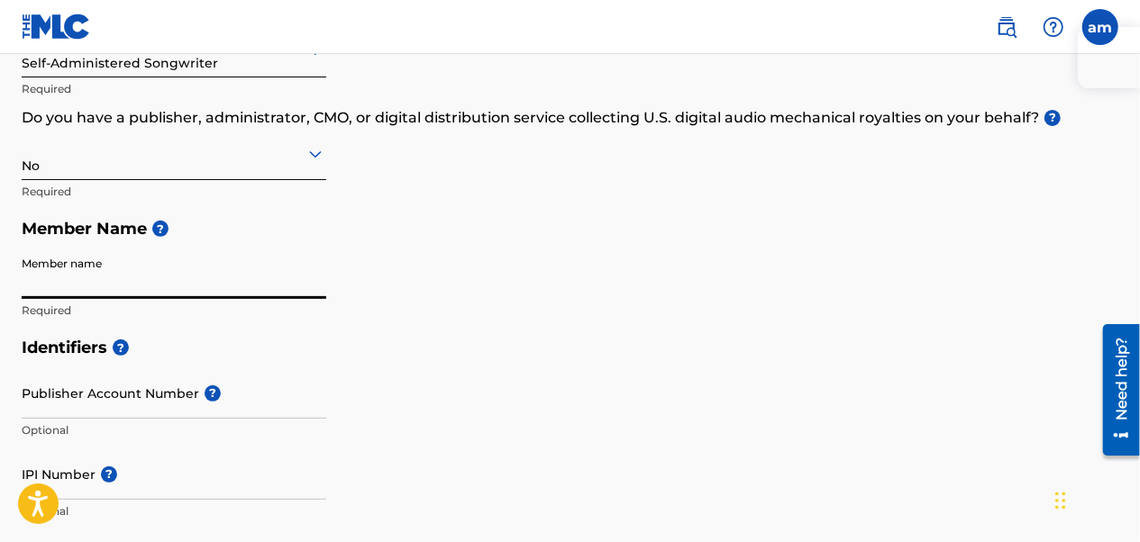
click at [155, 277] on input "Member name" at bounding box center [174, 273] width 305 height 51
type input "Illiyon"
click at [638, 364] on h5 "Identifiers ?" at bounding box center [570, 348] width 1096 height 39
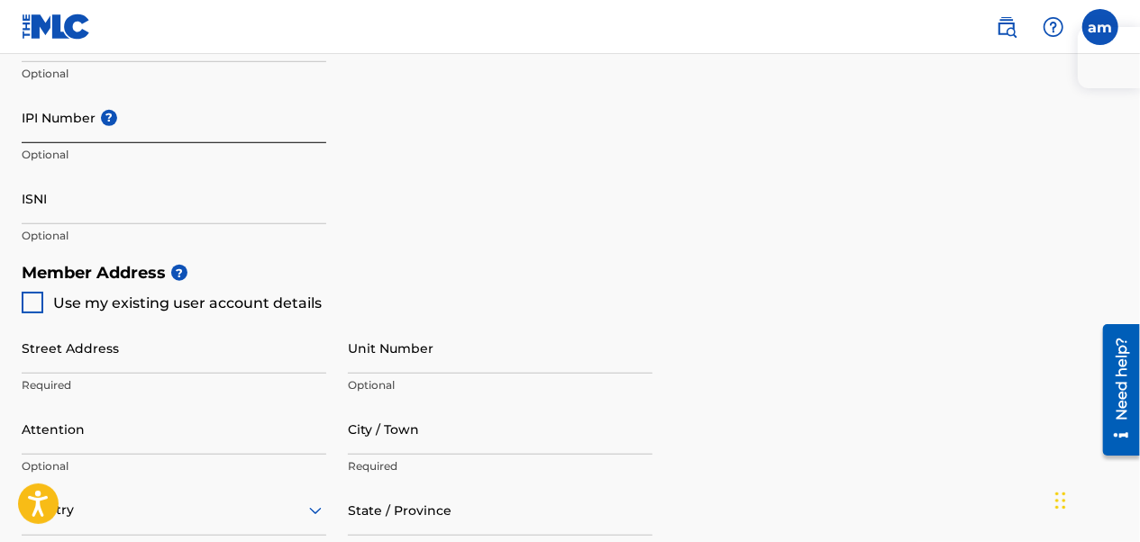
scroll to position [631, 0]
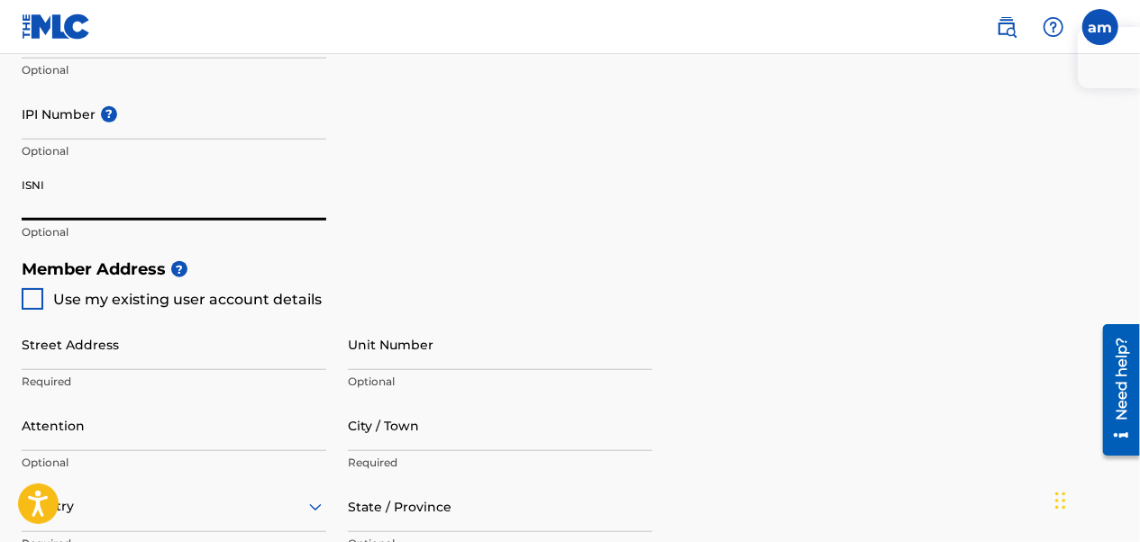
click at [56, 207] on input "ISNI" at bounding box center [174, 194] width 305 height 51
drag, startPoint x: 50, startPoint y: 180, endPoint x: 2, endPoint y: 182, distance: 48.7
click at [2, 182] on div "Create a Member If you are a self-administered songwriter without a publisher t…" at bounding box center [570, 187] width 1140 height 1438
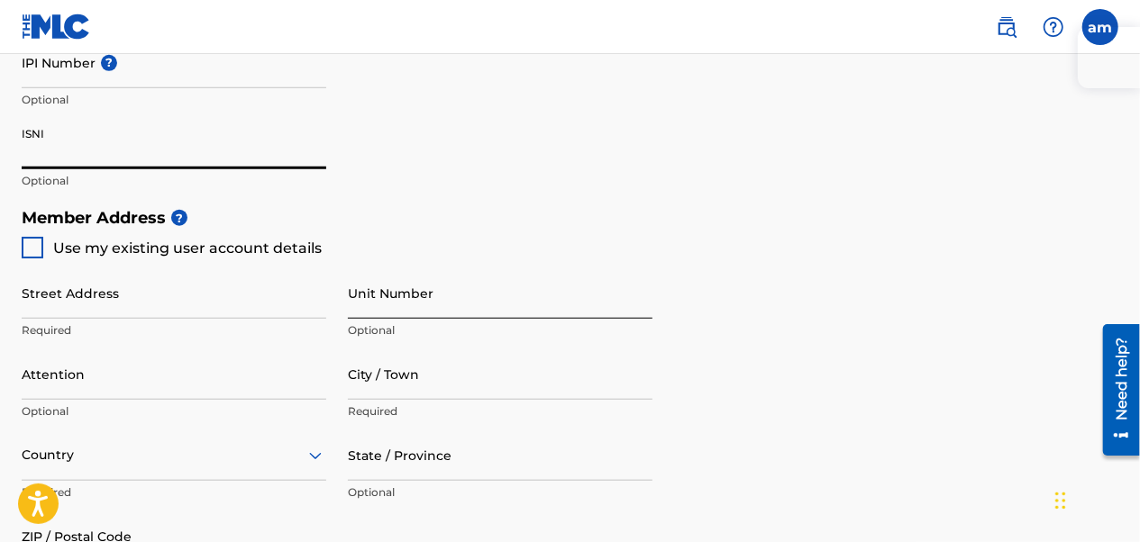
scroll to position [721, 0]
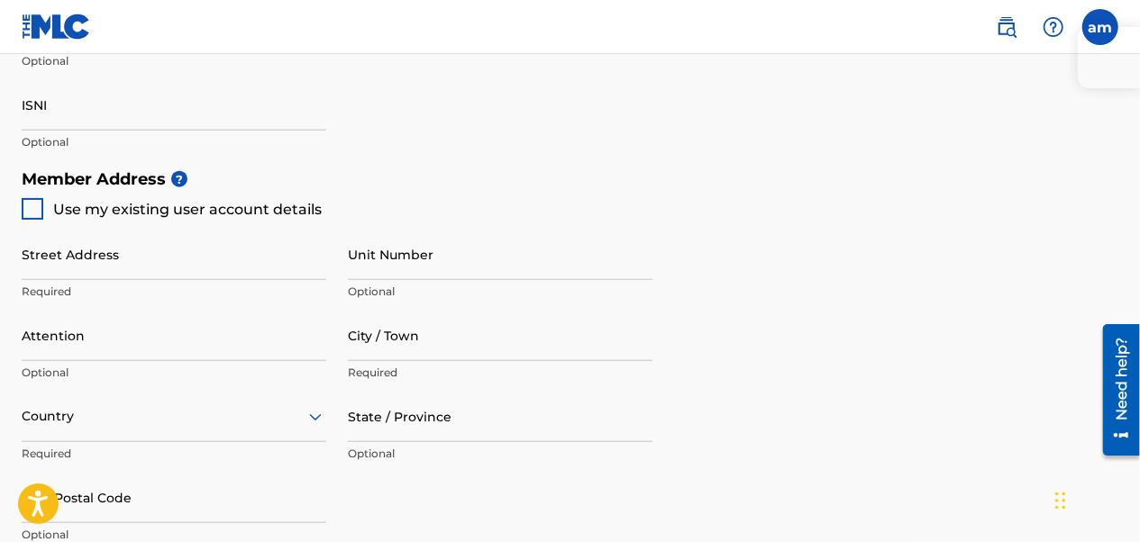
click at [27, 211] on div at bounding box center [33, 209] width 22 height 22
type input "[STREET_ADDRESS][PERSON_NAME]"
type input "paducah"
type input "42003"
type input "270"
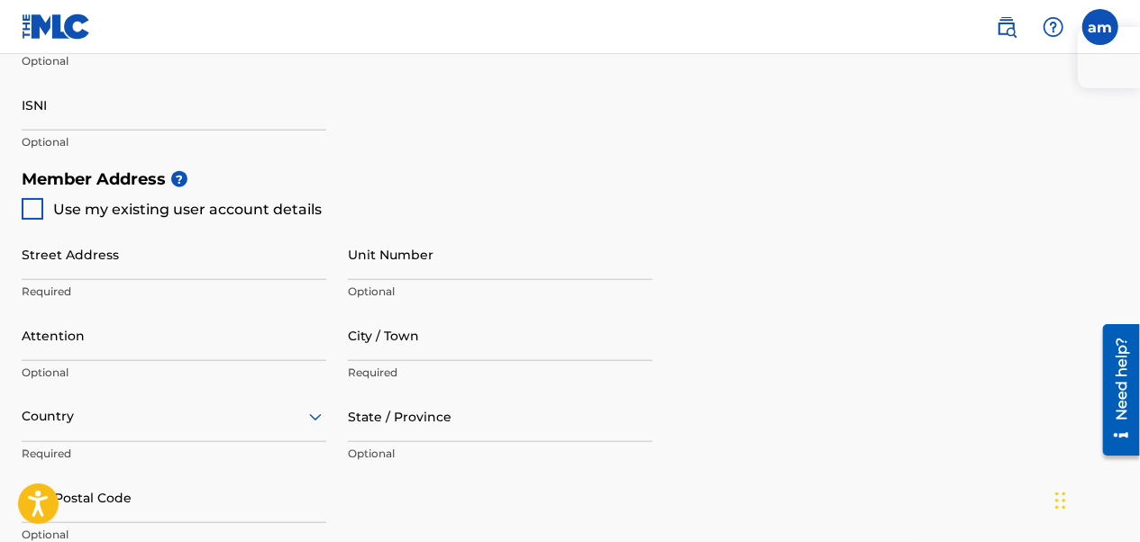
type input "2435958"
type input "[EMAIL_ADDRESS][DOMAIN_NAME]"
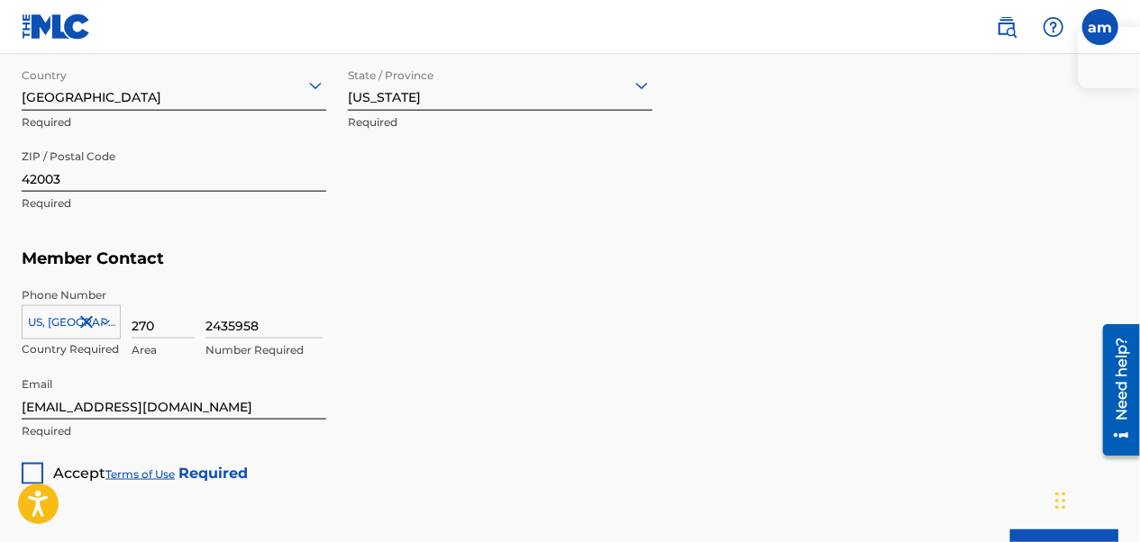
scroll to position [1081, 0]
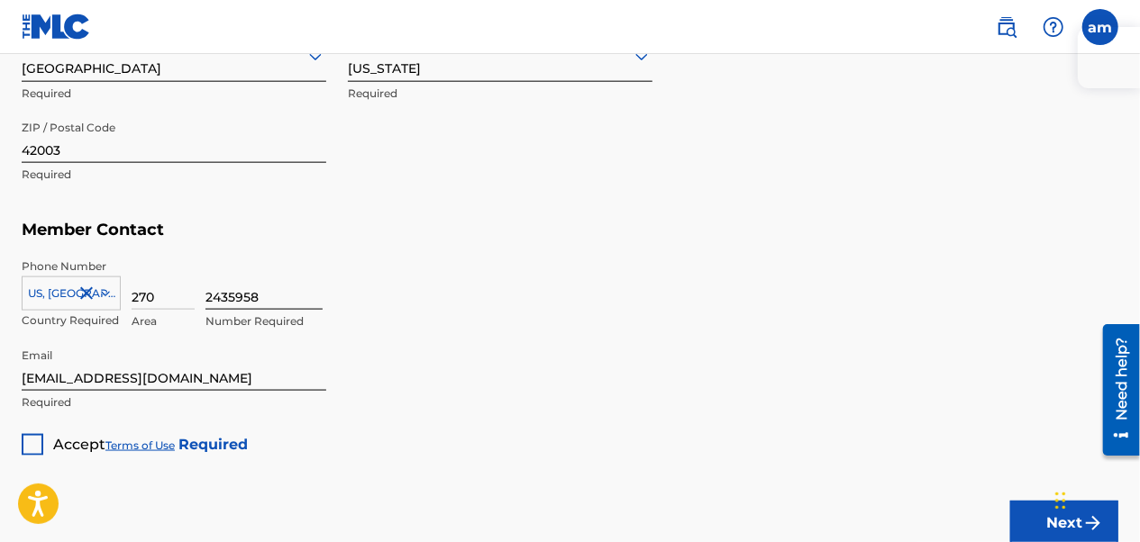
click at [294, 301] on input "2435958" at bounding box center [263, 284] width 117 height 51
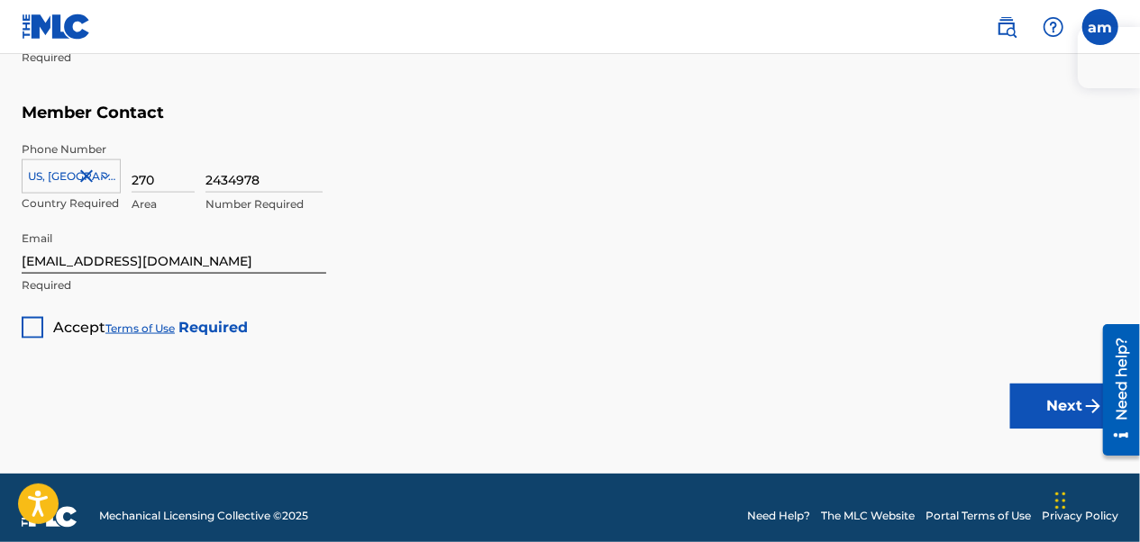
scroll to position [1215, 0]
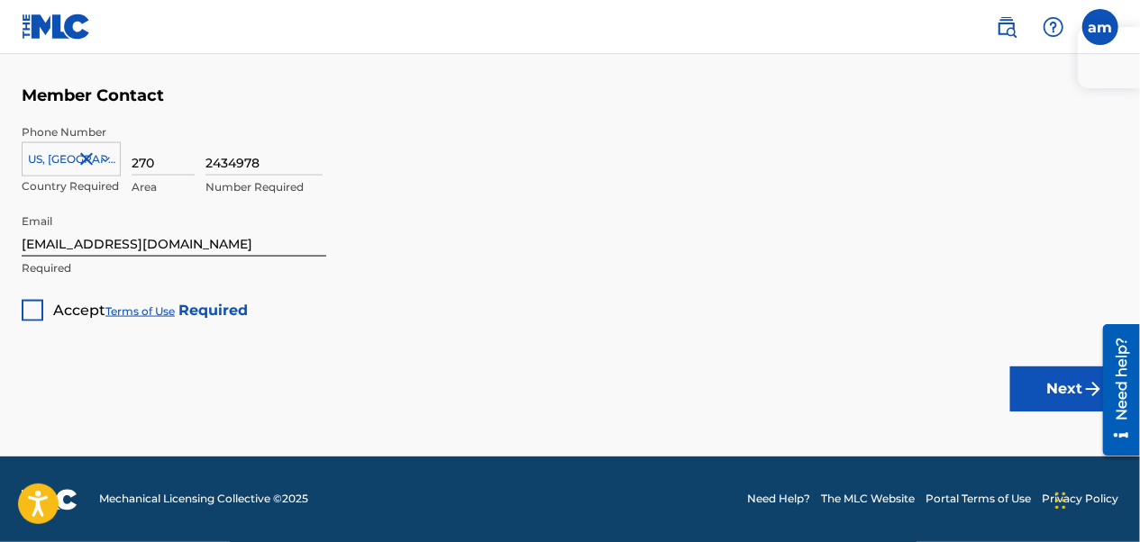
type input "2434978"
click at [28, 310] on div at bounding box center [33, 311] width 22 height 22
click at [1060, 392] on button "Next" at bounding box center [1064, 389] width 108 height 45
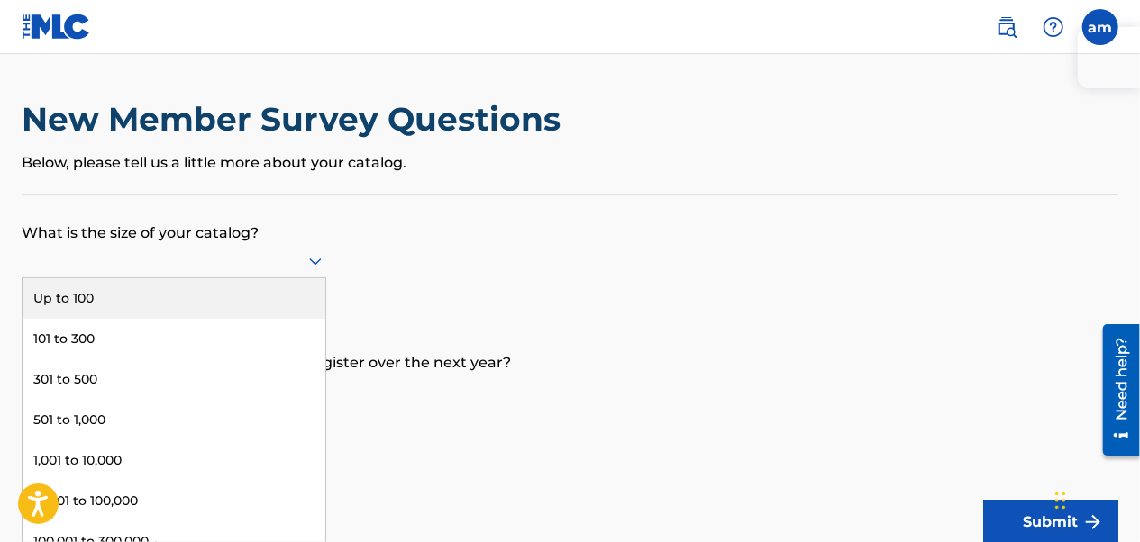
scroll to position [6, 0]
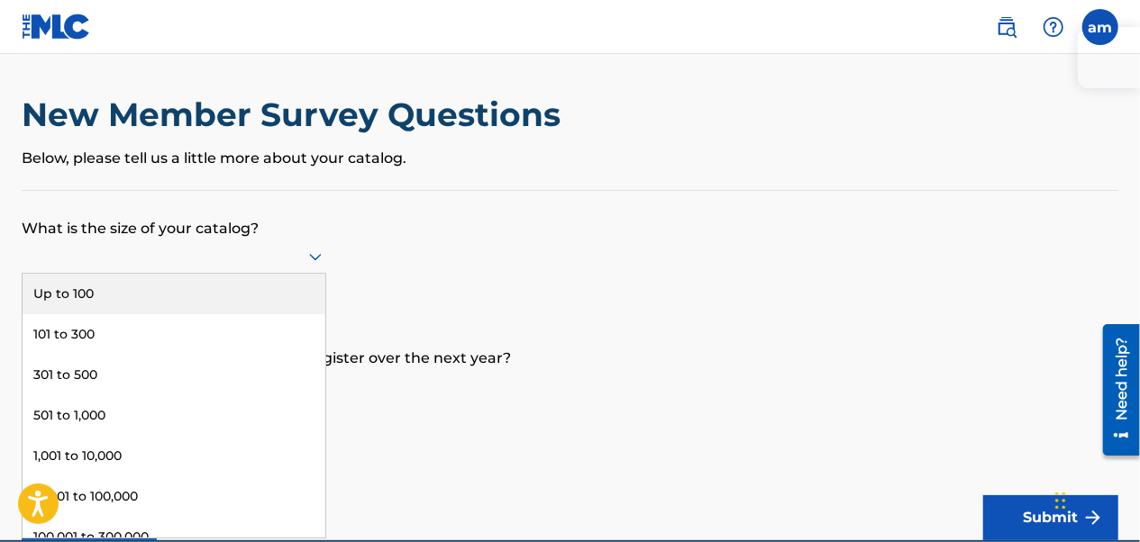
click at [300, 255] on div at bounding box center [174, 256] width 305 height 23
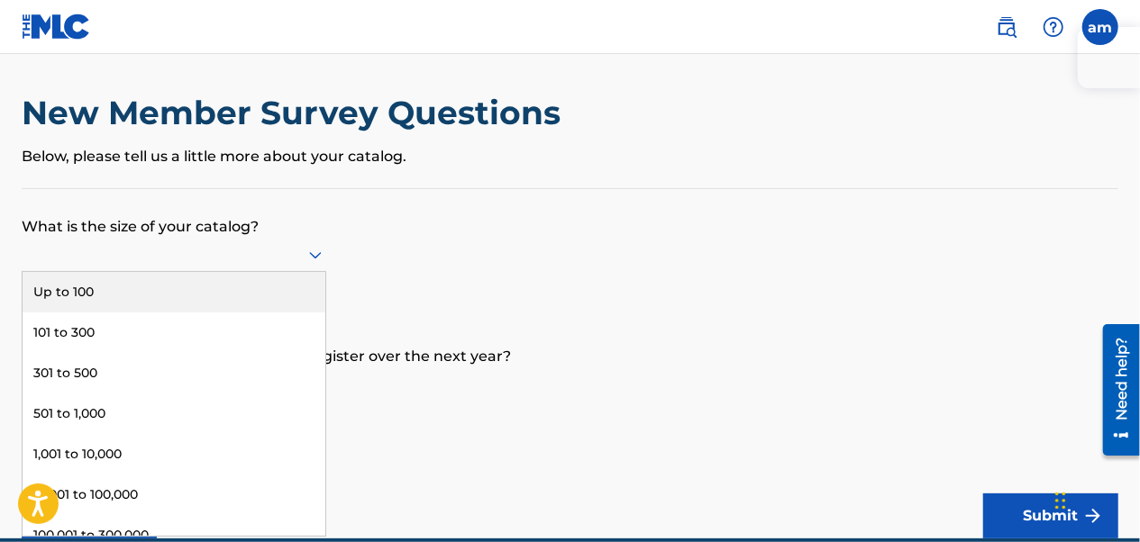
click at [241, 290] on div "Up to 100" at bounding box center [174, 292] width 303 height 41
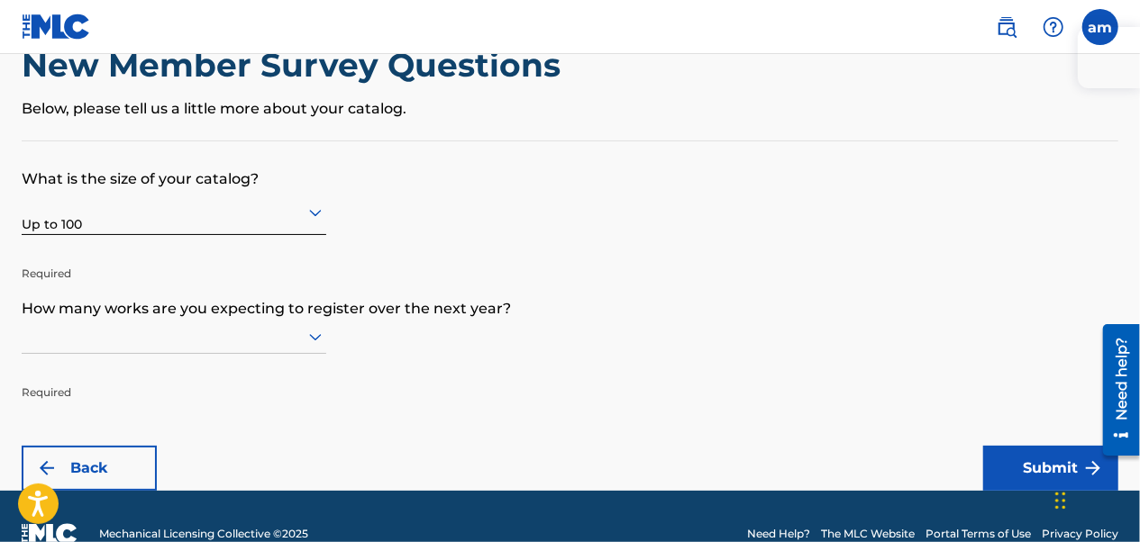
scroll to position [88, 0]
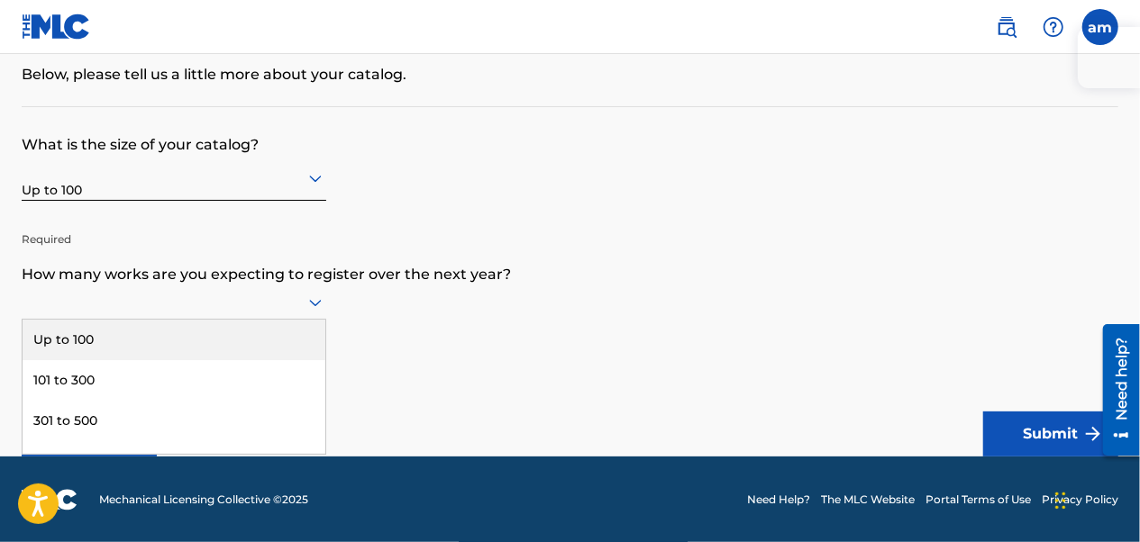
click at [312, 301] on icon at bounding box center [315, 303] width 13 height 7
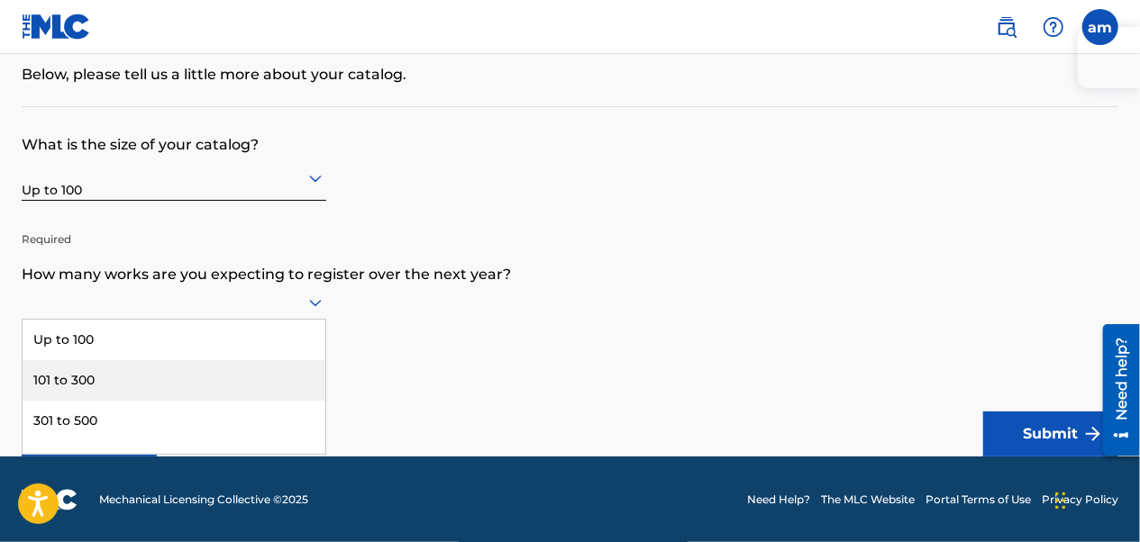
click at [187, 362] on div "101 to 300" at bounding box center [174, 380] width 303 height 41
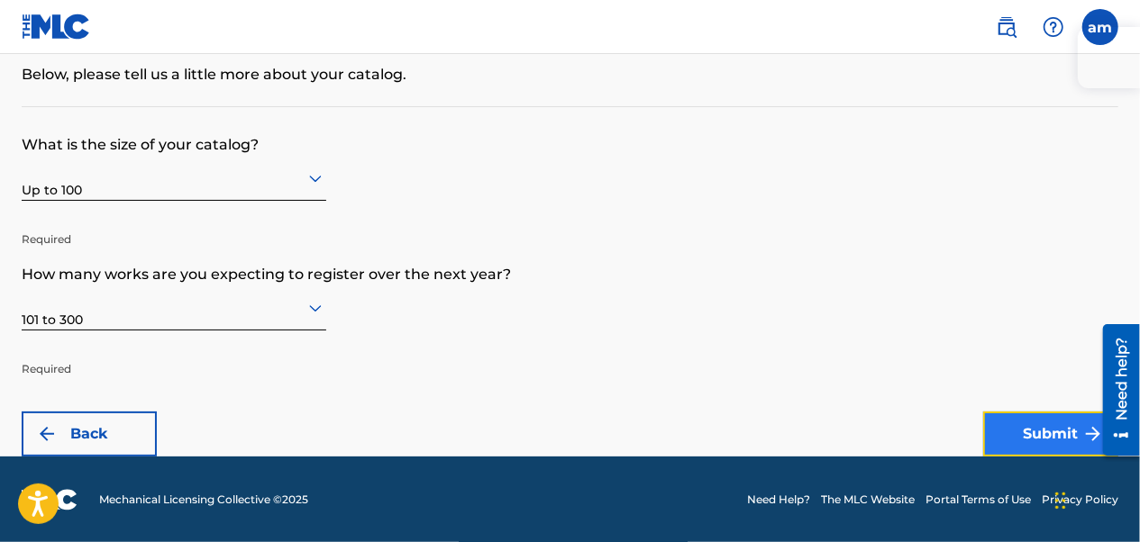
click at [1025, 425] on button "Submit" at bounding box center [1050, 434] width 135 height 45
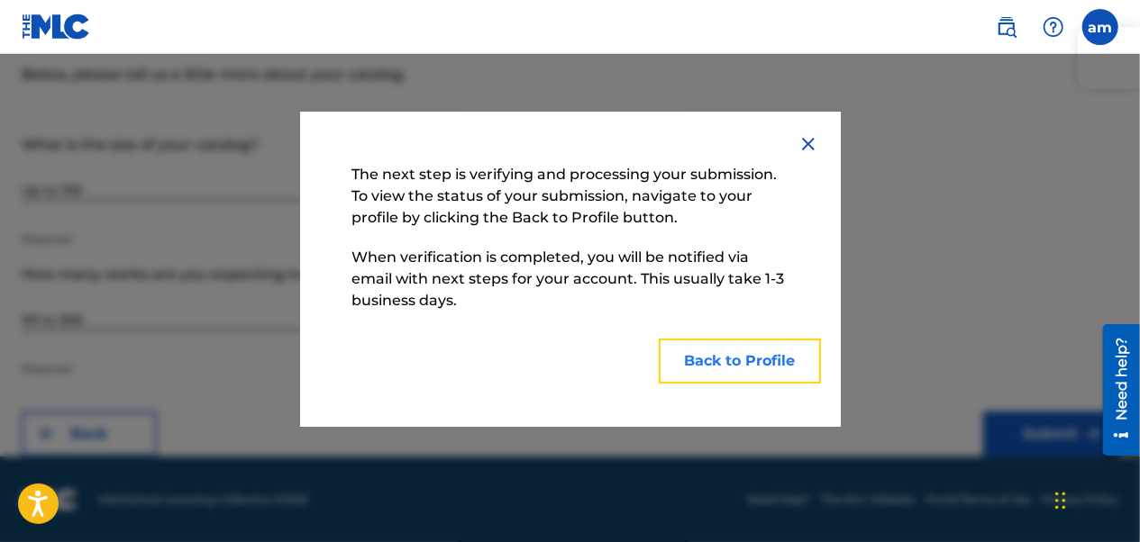
click at [750, 356] on button "Back to Profile" at bounding box center [740, 361] width 162 height 45
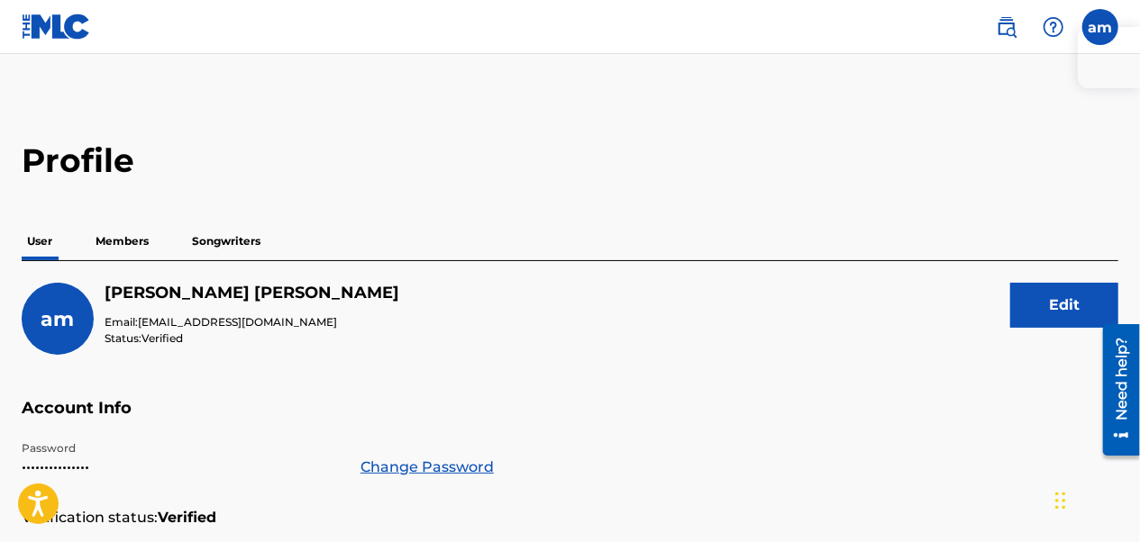
click at [128, 250] on p "Members" at bounding box center [122, 242] width 64 height 38
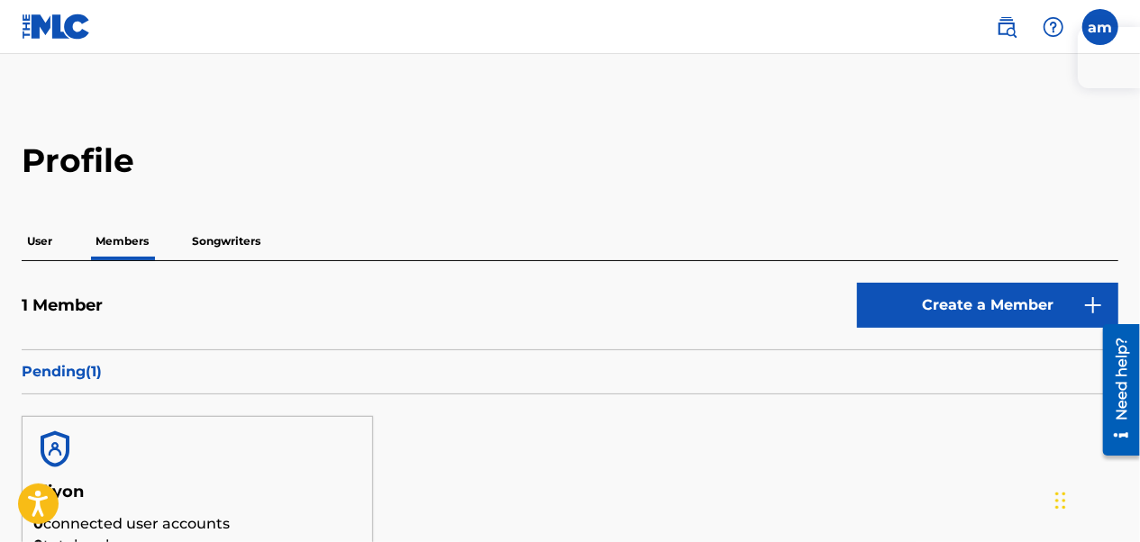
click at [245, 238] on p "Songwriters" at bounding box center [225, 242] width 79 height 38
